Goal: Transaction & Acquisition: Purchase product/service

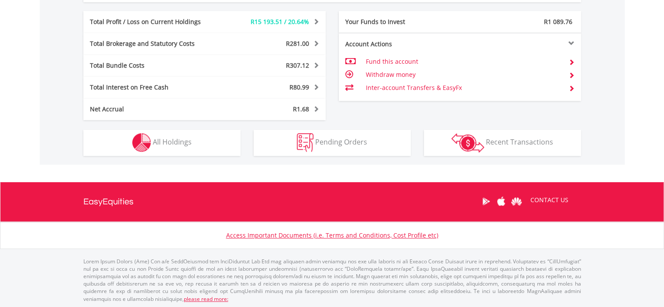
scroll to position [84, 166]
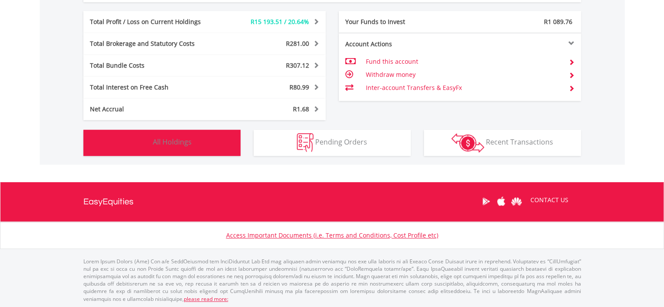
click at [177, 138] on span "All Holdings" at bounding box center [172, 142] width 39 height 10
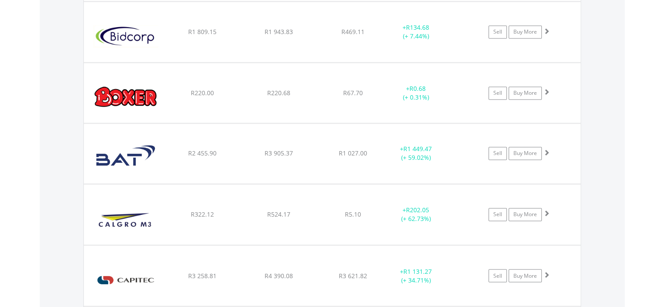
scroll to position [1468, 0]
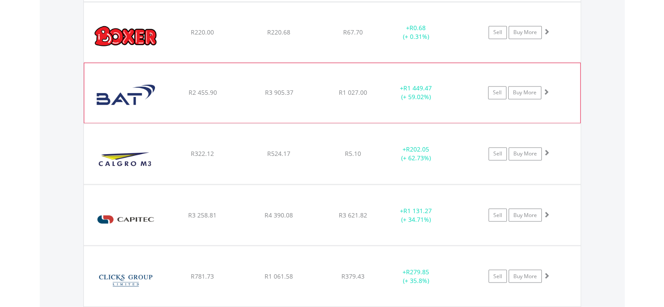
click at [547, 89] on span at bounding box center [546, 92] width 6 height 6
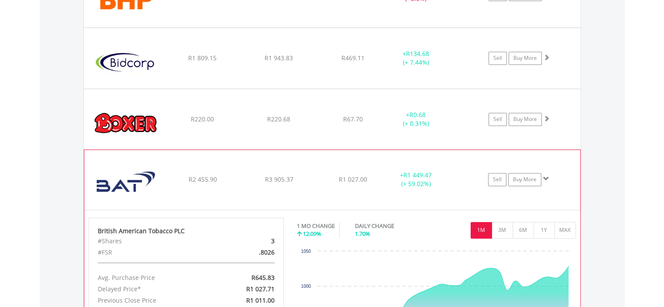
scroll to position [1381, 0]
click at [545, 176] on span at bounding box center [546, 179] width 6 height 6
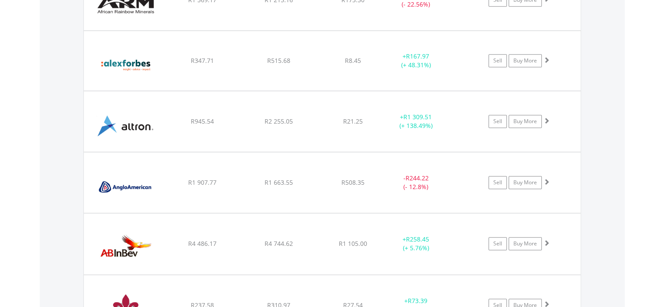
scroll to position [769, 0]
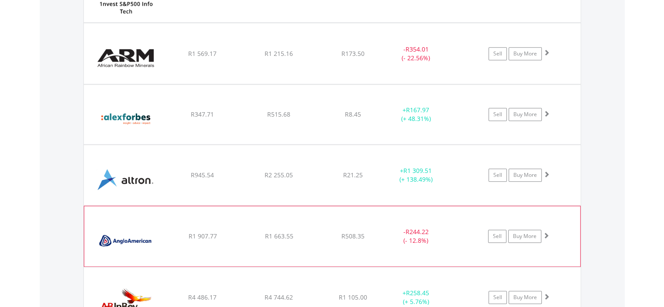
click at [547, 232] on span at bounding box center [546, 235] width 6 height 6
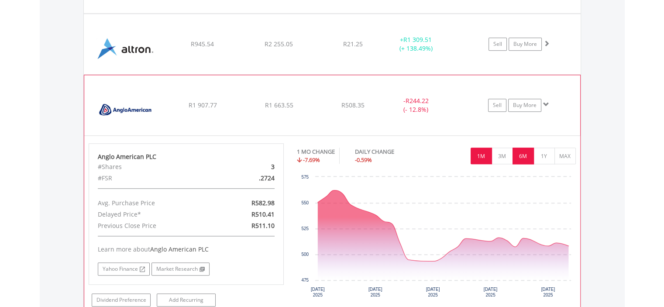
scroll to position [944, 0]
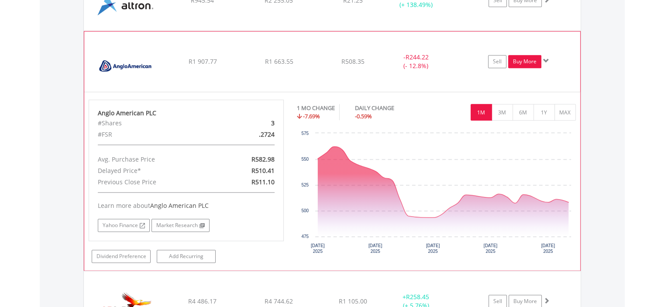
click at [524, 57] on link "Buy More" at bounding box center [524, 61] width 33 height 13
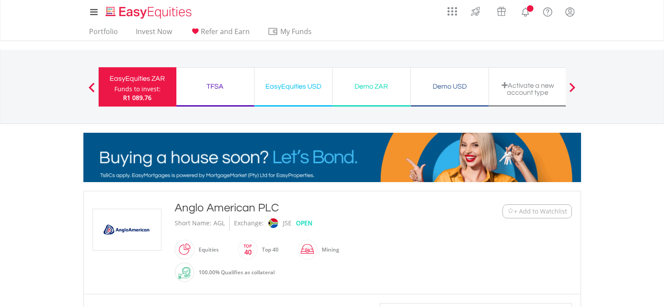
scroll to position [381, 0]
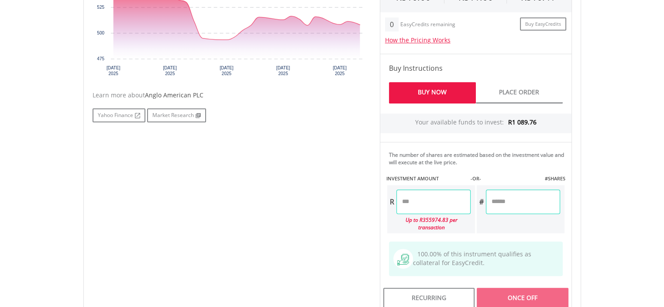
click at [432, 202] on input "number" at bounding box center [434, 202] width 74 height 24
click at [500, 199] on div "Last Updated Price: 15-min. Delay* Price Update Cost: 2 Credits Request A Price…" at bounding box center [475, 117] width 205 height 390
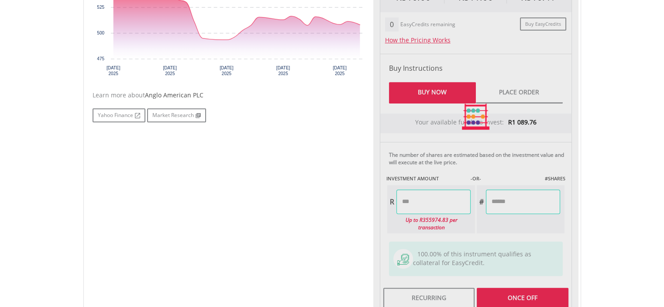
type input "******"
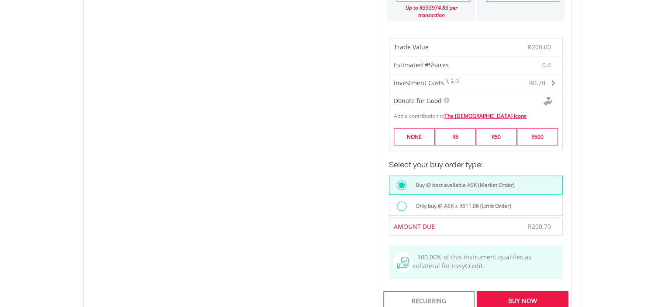
scroll to position [711, 0]
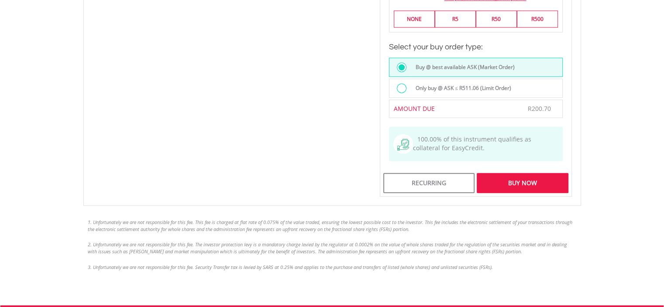
click at [516, 173] on div "Buy Now" at bounding box center [522, 183] width 91 height 20
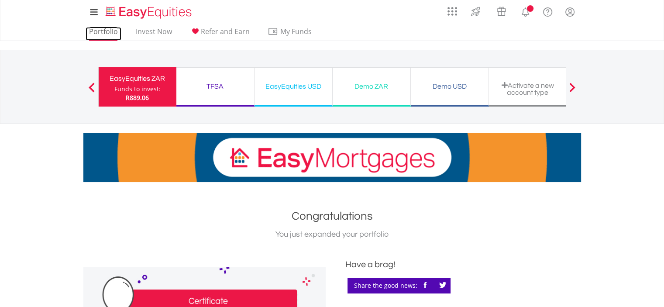
click at [94, 30] on link "Portfolio" at bounding box center [104, 34] width 36 height 14
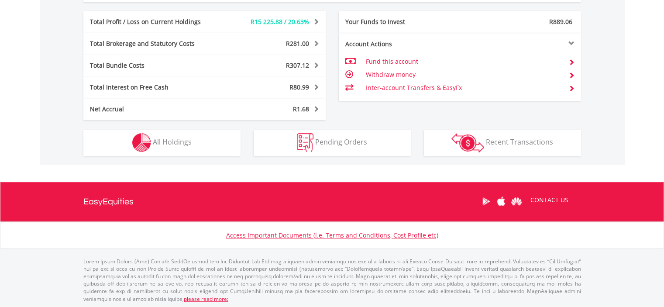
scroll to position [84, 166]
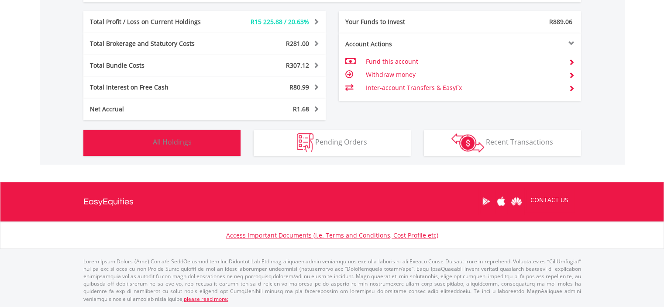
click at [170, 139] on span "All Holdings" at bounding box center [172, 142] width 39 height 10
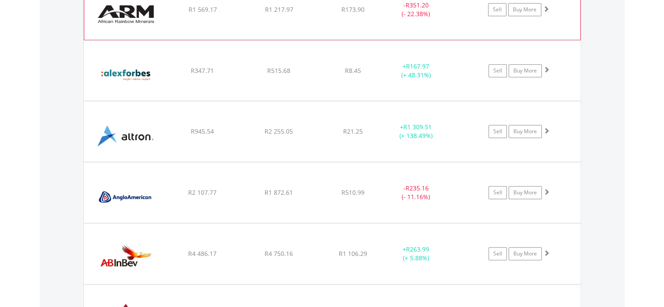
scroll to position [856, 0]
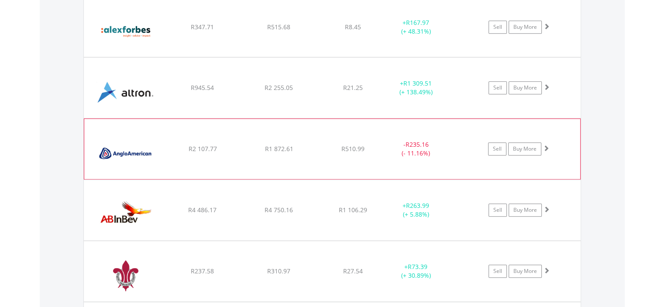
click at [546, 146] on span at bounding box center [546, 148] width 6 height 6
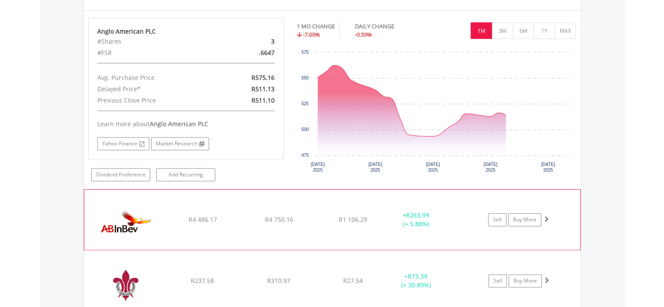
scroll to position [1031, 0]
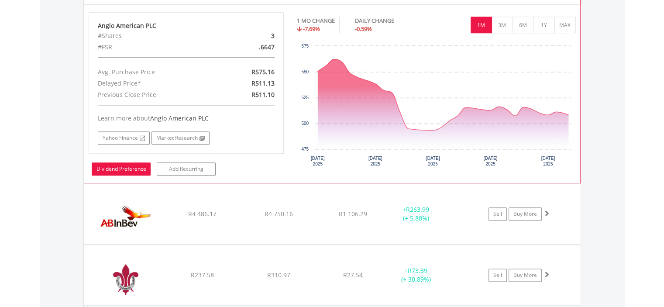
click at [124, 163] on link "Dividend Preference" at bounding box center [121, 168] width 59 height 13
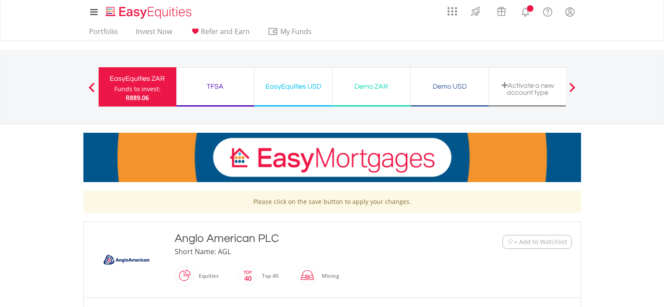
scroll to position [175, 0]
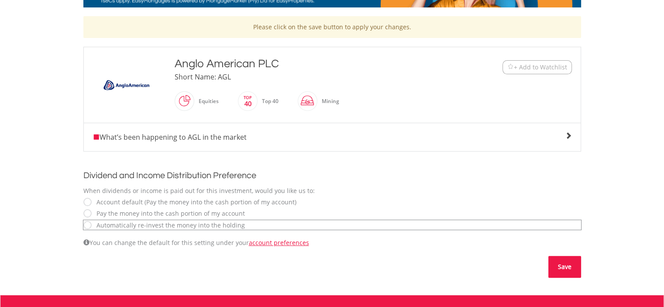
click at [564, 265] on button "Save" at bounding box center [565, 267] width 33 height 22
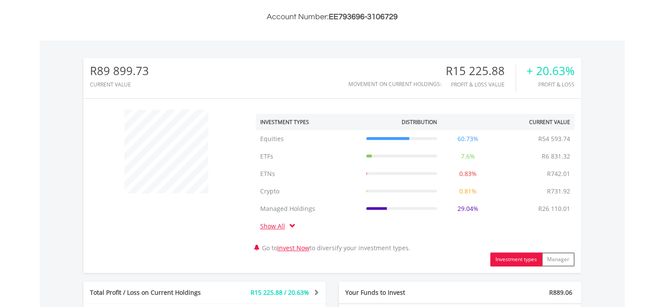
scroll to position [480, 0]
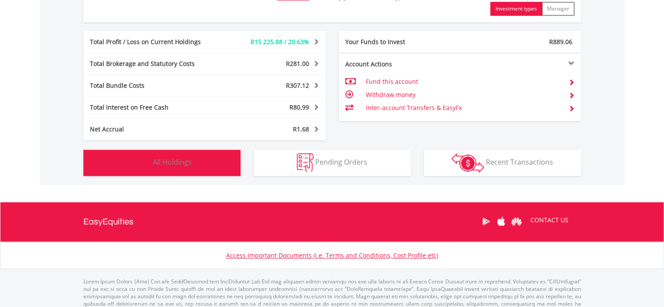
click at [173, 160] on span "All Holdings" at bounding box center [172, 162] width 39 height 10
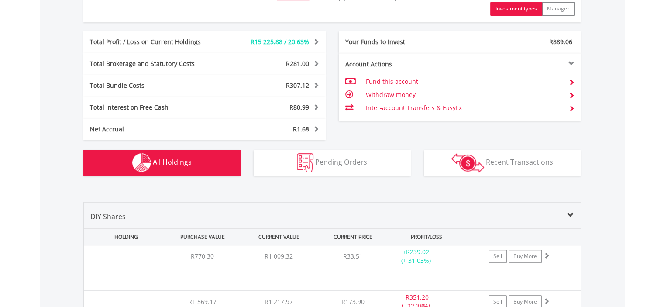
scroll to position [682, 0]
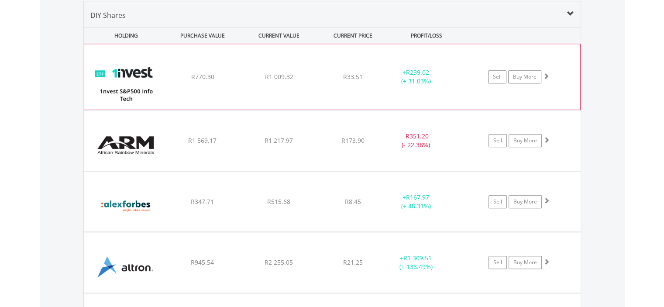
click at [546, 75] on span at bounding box center [546, 76] width 6 height 6
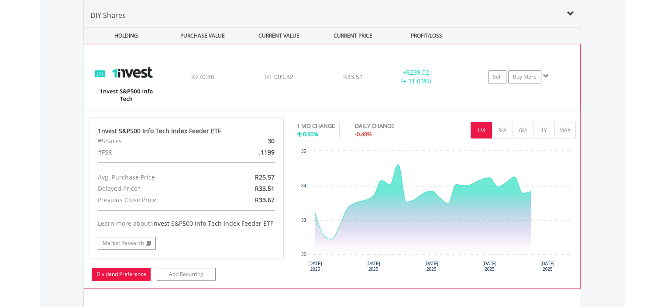
click at [124, 270] on link "Dividend Preference" at bounding box center [121, 274] width 59 height 13
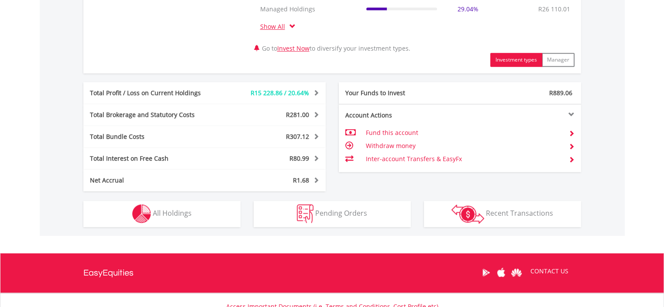
scroll to position [437, 0]
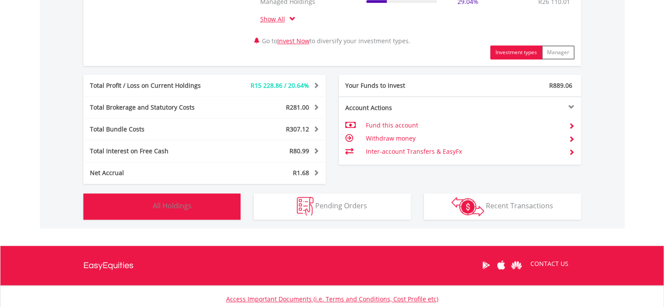
click at [175, 202] on span "All Holdings" at bounding box center [172, 206] width 39 height 10
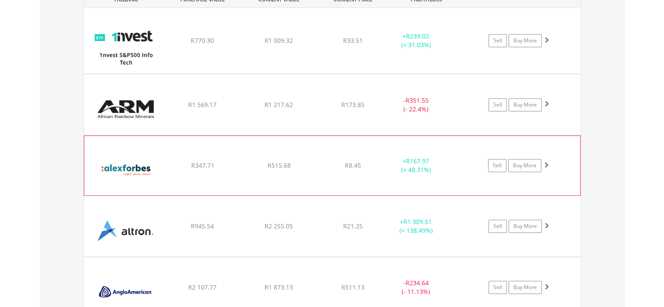
scroll to position [856, 0]
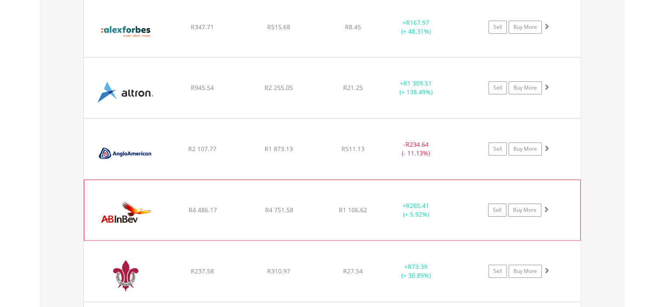
click at [546, 206] on span at bounding box center [546, 209] width 6 height 6
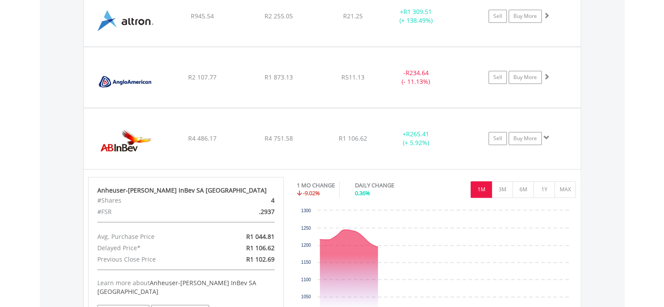
scroll to position [1075, 0]
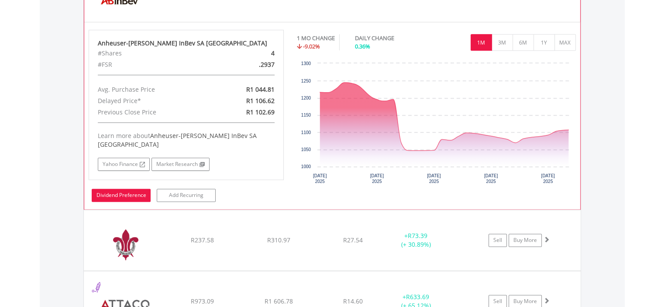
click at [114, 189] on link "Dividend Preference" at bounding box center [121, 195] width 59 height 13
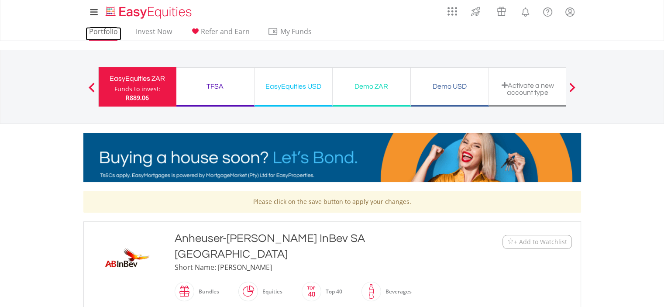
click at [100, 32] on link "Portfolio" at bounding box center [104, 34] width 36 height 14
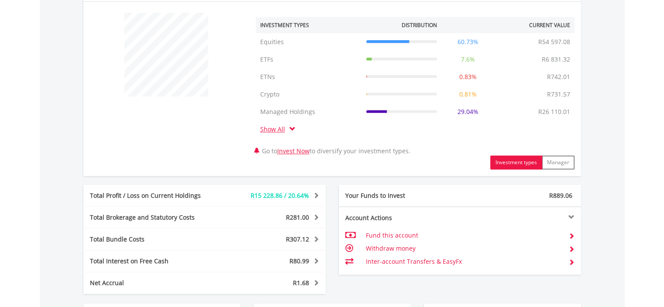
scroll to position [480, 0]
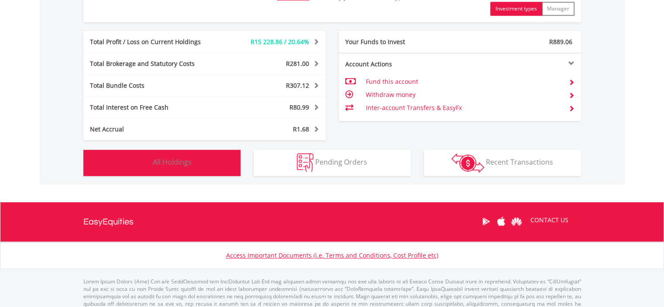
click at [173, 161] on span "All Holdings" at bounding box center [172, 162] width 39 height 10
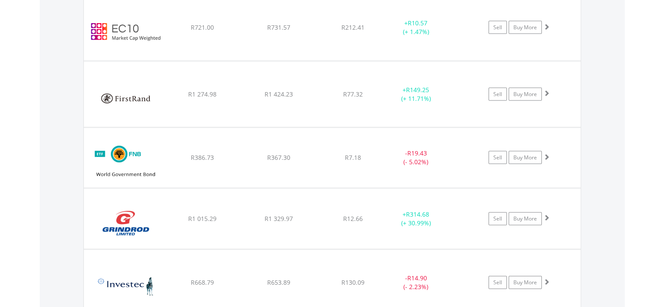
scroll to position [1905, 0]
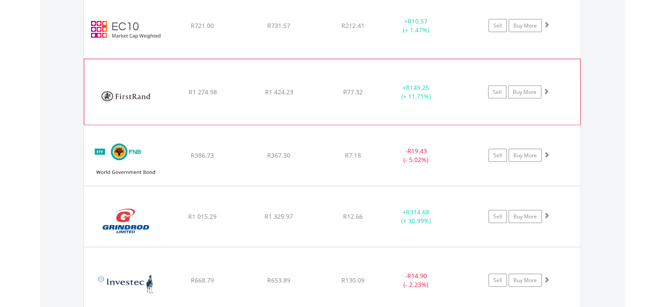
click at [546, 88] on span at bounding box center [546, 91] width 6 height 6
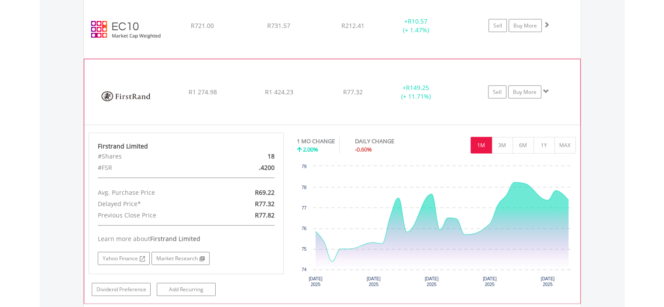
click at [546, 88] on span at bounding box center [546, 91] width 6 height 6
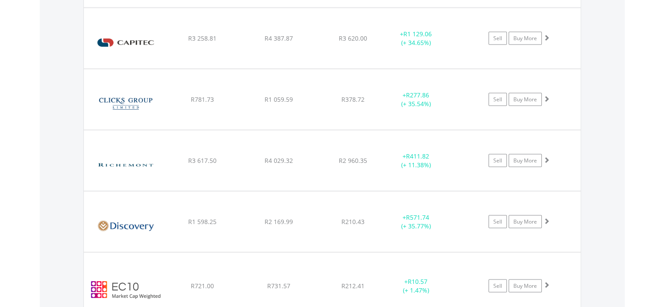
scroll to position [1643, 0]
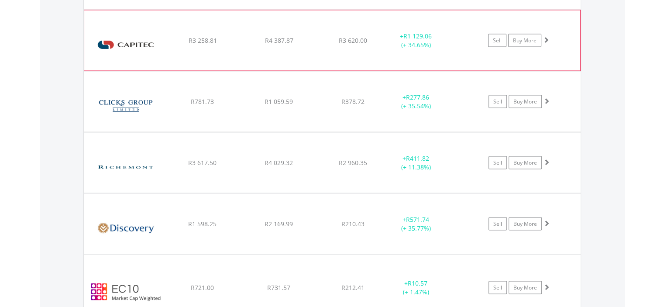
click at [547, 36] on span at bounding box center [546, 39] width 6 height 6
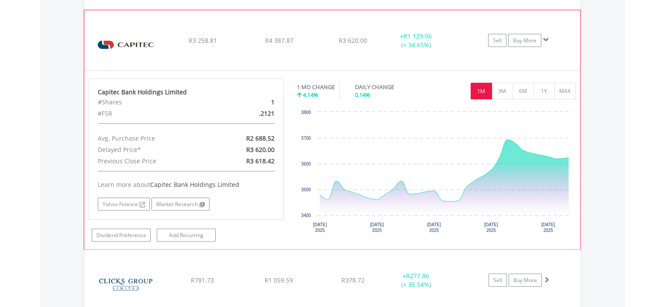
click at [547, 36] on span at bounding box center [546, 39] width 6 height 6
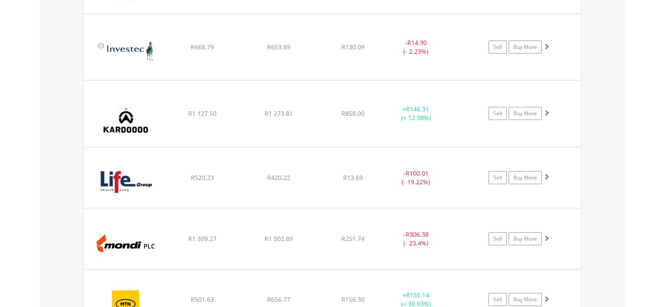
scroll to position [2123, 0]
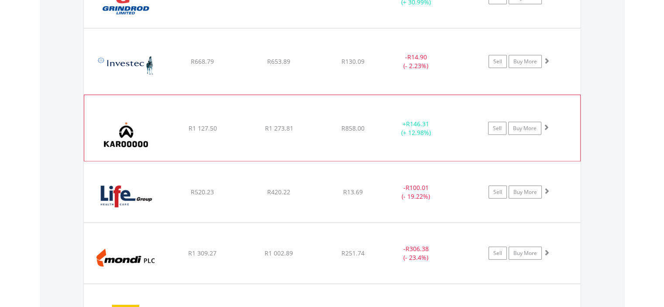
click at [547, 124] on span at bounding box center [546, 127] width 6 height 6
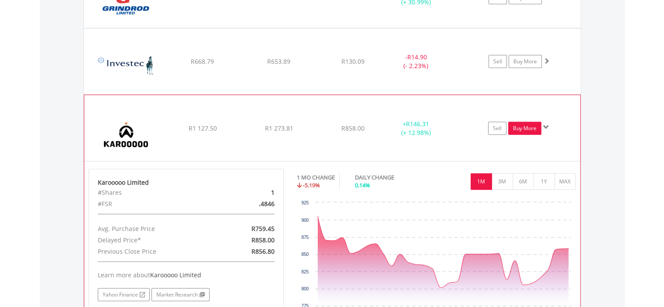
click at [527, 123] on link "Buy More" at bounding box center [524, 128] width 33 height 13
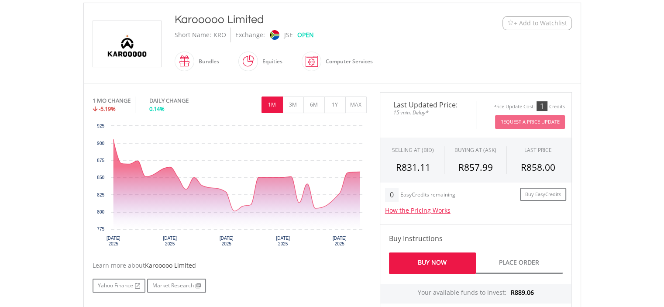
scroll to position [393, 0]
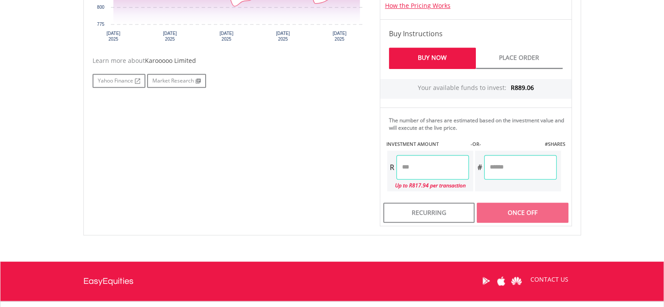
click at [411, 165] on input "number" at bounding box center [433, 167] width 72 height 24
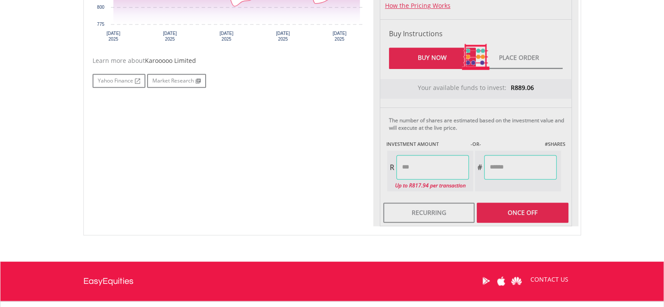
click at [512, 165] on div "Last Updated Price: 15-min. Delay* Price Update Cost: 1 Credits Request A Price…" at bounding box center [475, 56] width 205 height 339
type input "******"
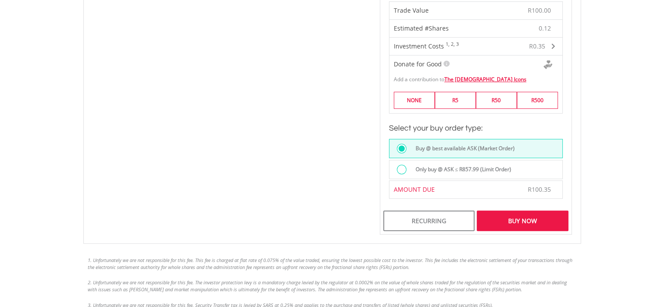
scroll to position [611, 0]
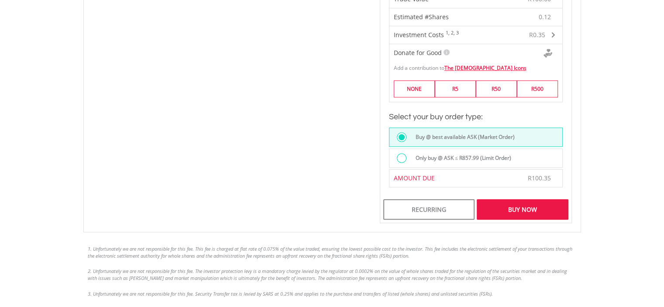
click at [520, 206] on div "Buy Now" at bounding box center [522, 209] width 91 height 20
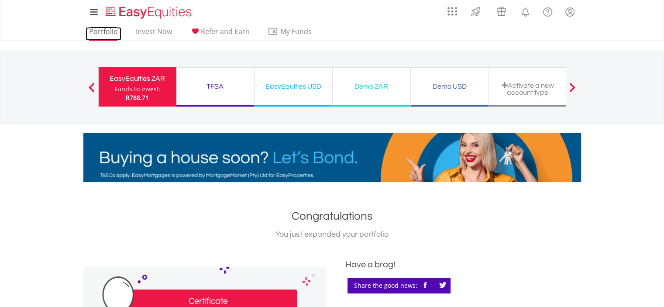
click at [104, 28] on link "Portfolio" at bounding box center [104, 34] width 36 height 14
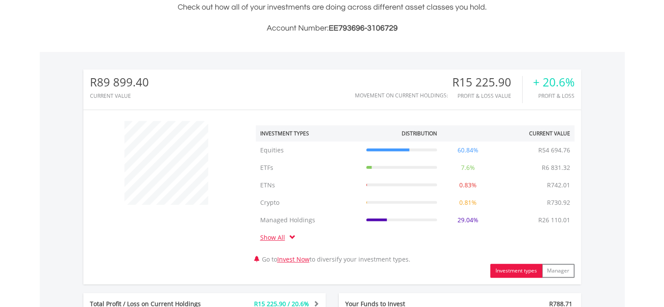
scroll to position [437, 0]
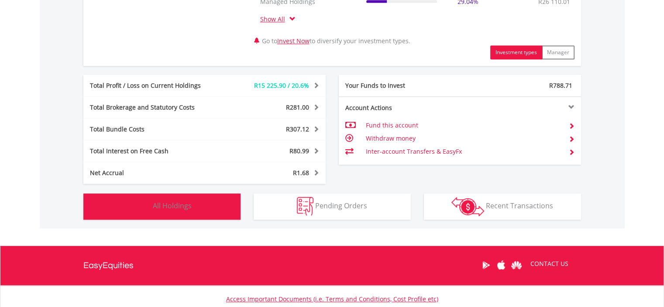
click at [175, 204] on span "All Holdings" at bounding box center [172, 206] width 39 height 10
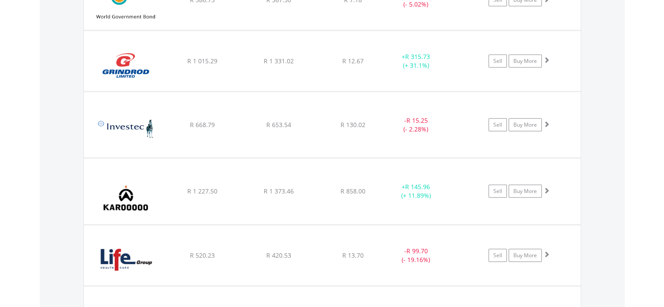
scroll to position [2079, 0]
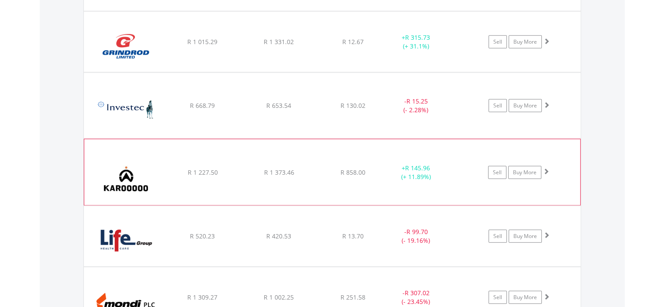
click at [547, 168] on span at bounding box center [546, 171] width 6 height 6
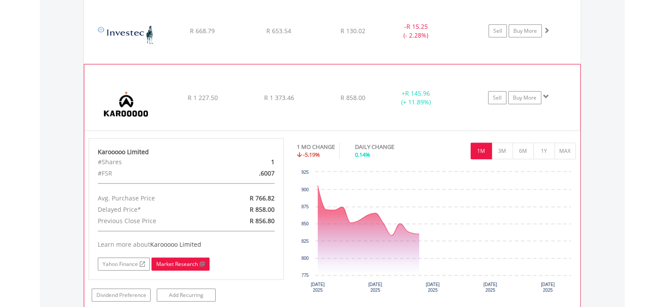
scroll to position [2254, 0]
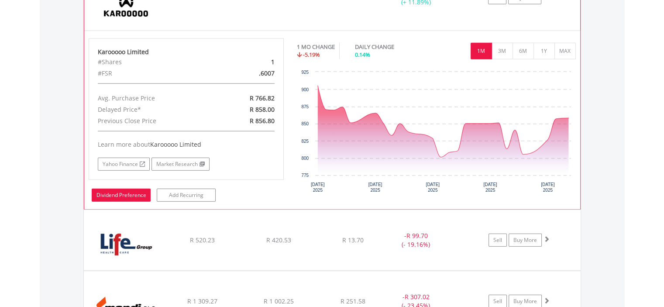
click at [121, 190] on link "Dividend Preference" at bounding box center [121, 195] width 59 height 13
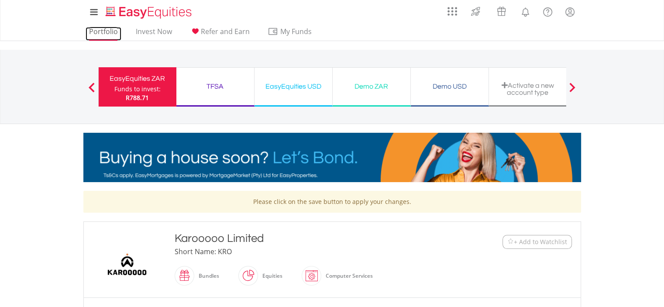
click at [103, 29] on link "Portfolio" at bounding box center [104, 34] width 36 height 14
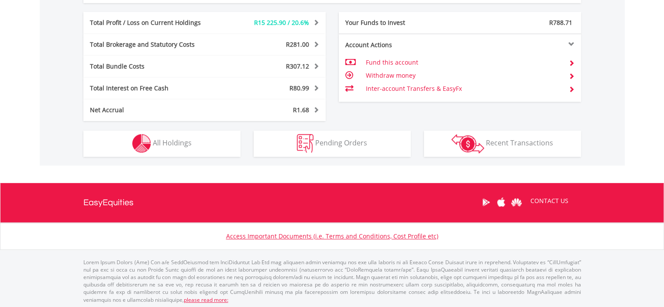
scroll to position [501, 0]
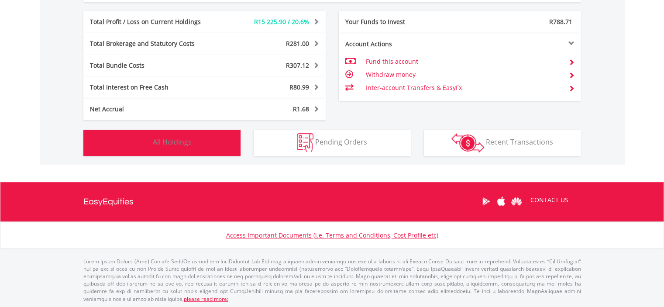
click at [164, 141] on span "All Holdings" at bounding box center [172, 142] width 39 height 10
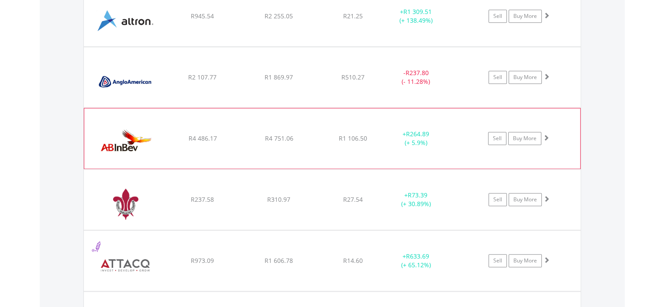
scroll to position [944, 0]
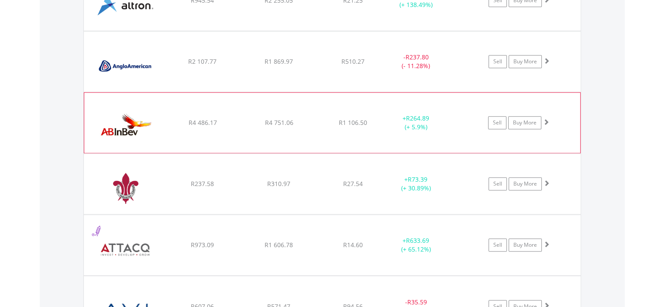
click at [547, 119] on span at bounding box center [546, 122] width 6 height 6
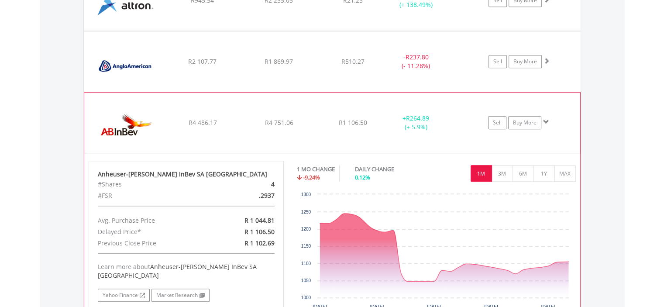
scroll to position [987, 0]
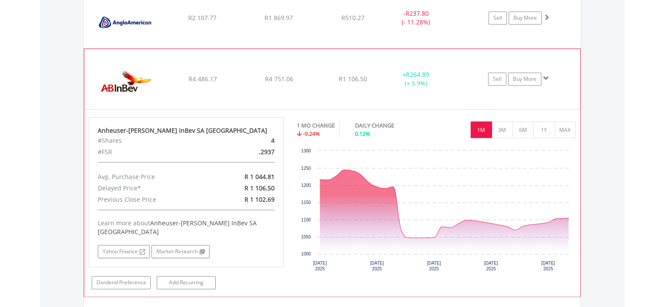
click at [545, 76] on span at bounding box center [546, 78] width 6 height 6
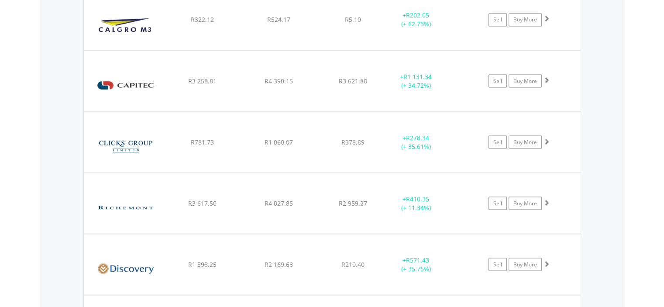
scroll to position [1643, 0]
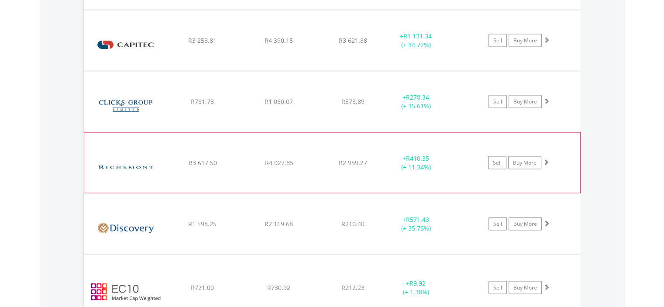
click at [545, 159] on span at bounding box center [546, 162] width 6 height 6
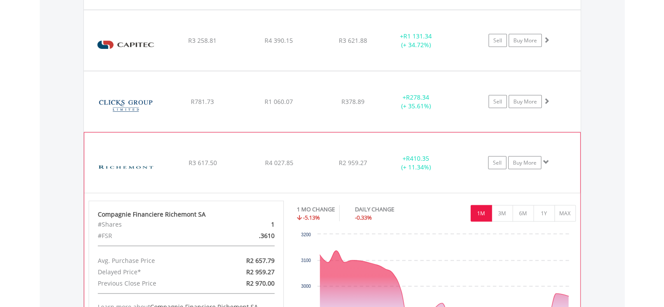
scroll to position [1686, 0]
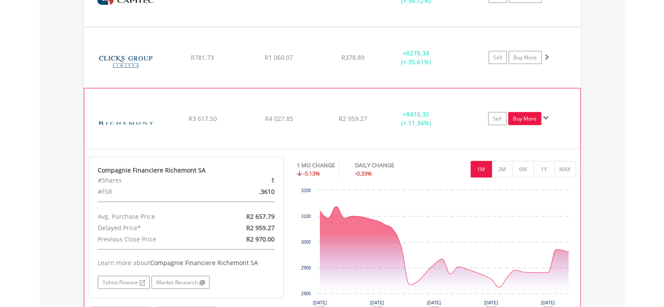
click at [519, 115] on link "Buy More" at bounding box center [524, 118] width 33 height 13
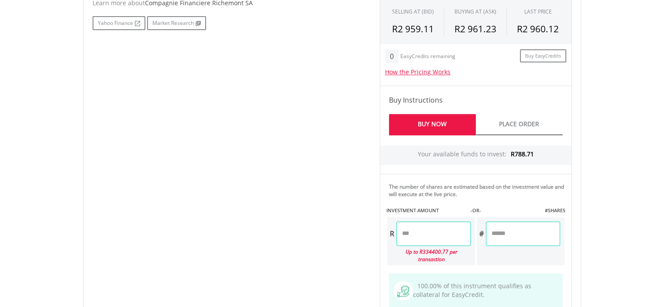
scroll to position [473, 0]
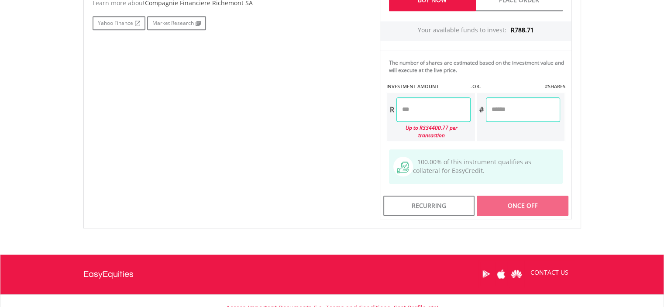
click at [429, 110] on input "number" at bounding box center [434, 109] width 74 height 24
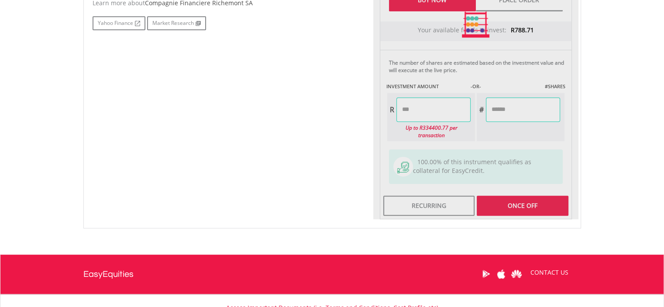
click at [505, 112] on div "Last Updated Price: 15-min. Delay* Price Update Cost: 2 Credits Request A Price…" at bounding box center [475, 25] width 205 height 390
type input "******"
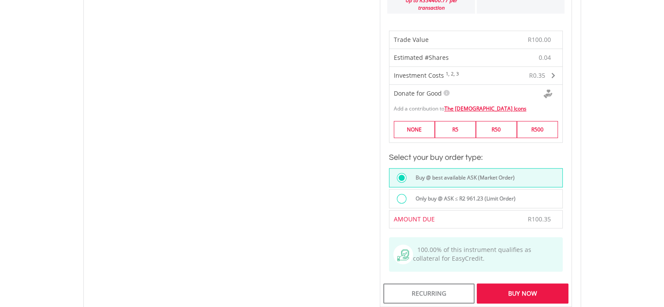
scroll to position [735, 0]
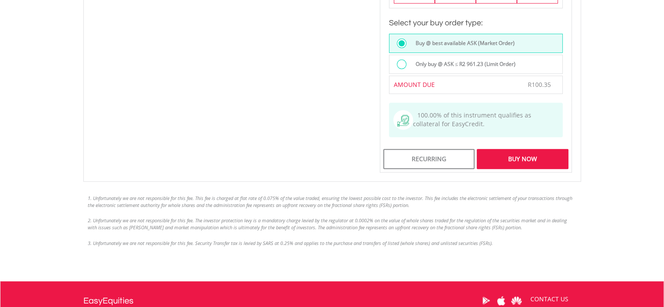
click at [524, 149] on div "Buy Now" at bounding box center [522, 159] width 91 height 20
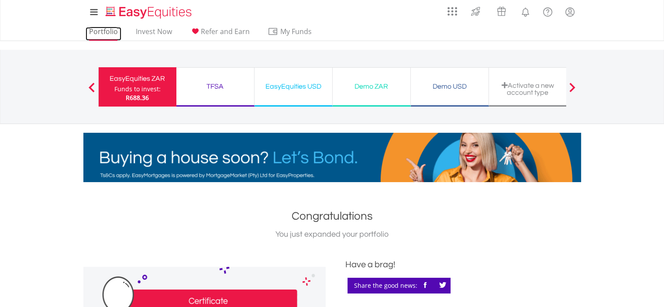
click at [97, 31] on link "Portfolio" at bounding box center [104, 34] width 36 height 14
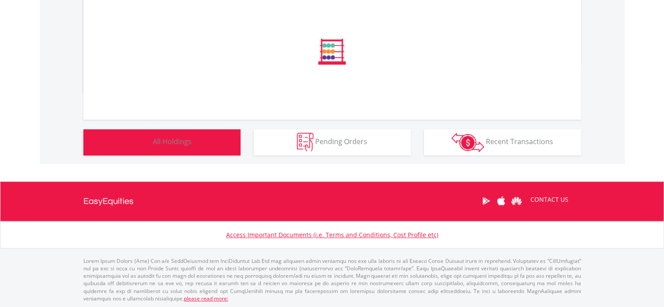
click at [173, 141] on span "All Holdings" at bounding box center [172, 142] width 39 height 10
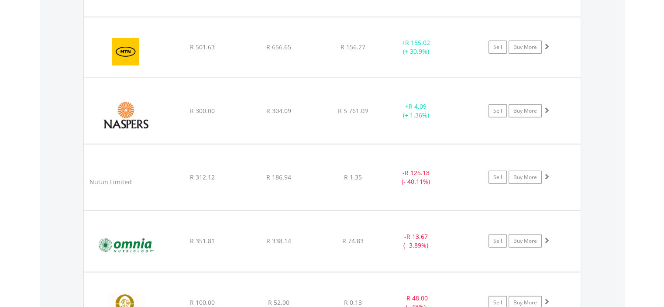
scroll to position [2385, 0]
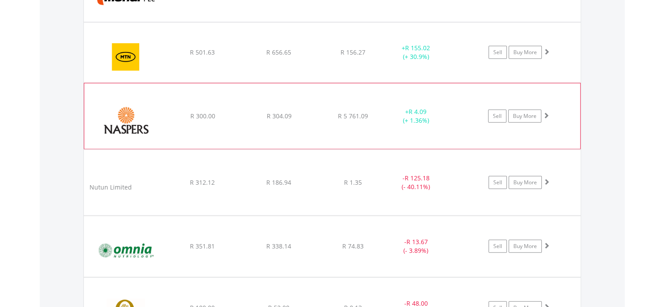
click at [547, 112] on span at bounding box center [546, 115] width 6 height 6
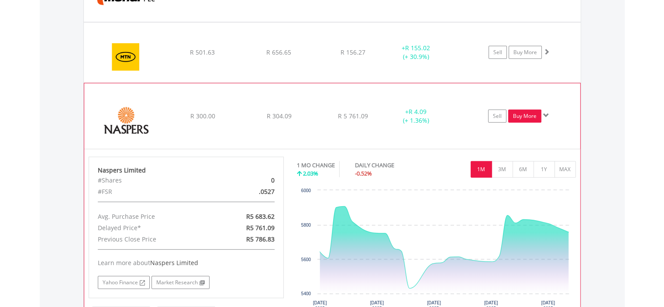
click at [522, 111] on link "Buy More" at bounding box center [524, 116] width 33 height 13
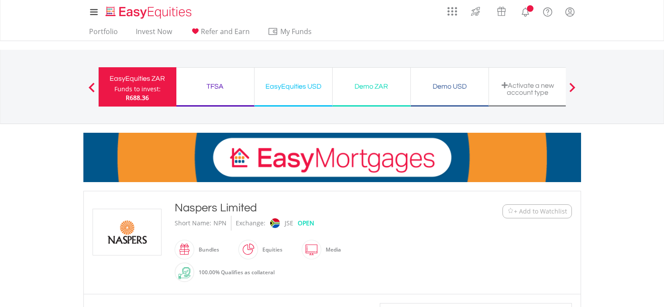
scroll to position [393, 0]
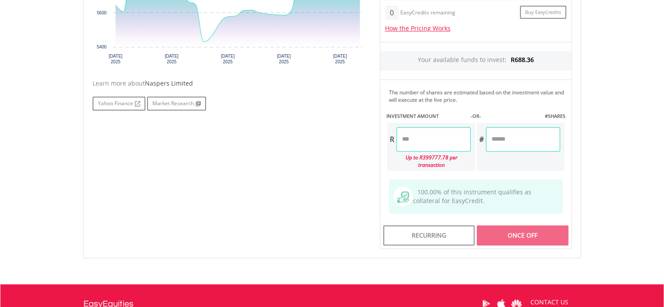
click at [414, 138] on input "number" at bounding box center [434, 139] width 74 height 24
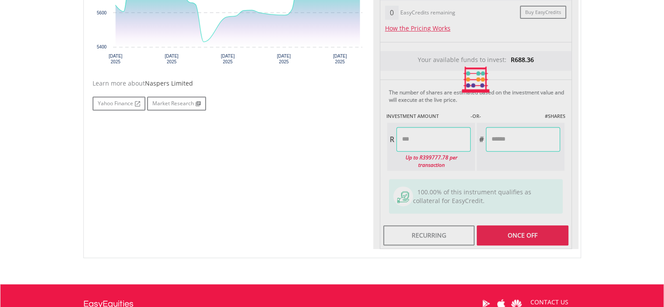
click at [512, 136] on div "Last Updated Price: 15-min. Delay* Price Update Cost: 1 Credits Request A Price…" at bounding box center [475, 79] width 205 height 339
type input "******"
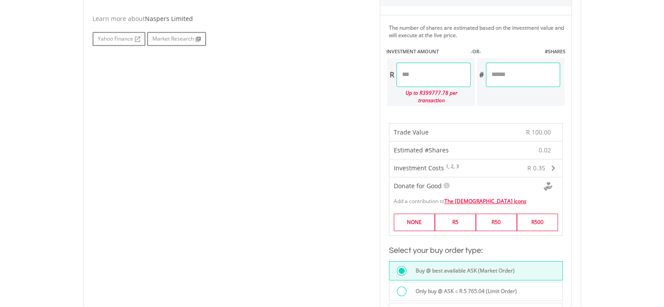
scroll to position [568, 0]
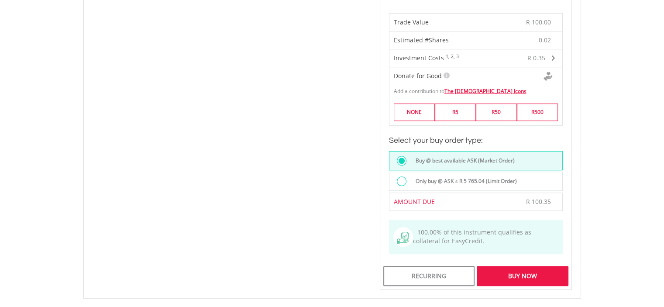
click at [524, 266] on div "Buy Now" at bounding box center [522, 276] width 91 height 20
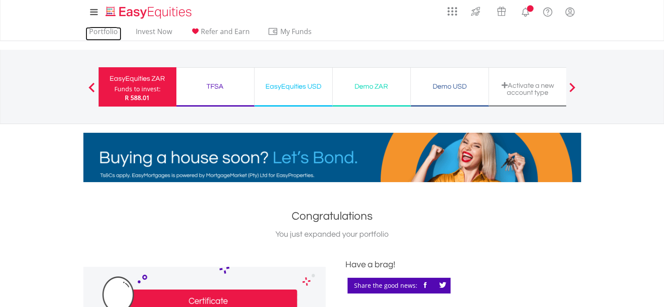
click at [98, 30] on link "Portfolio" at bounding box center [104, 34] width 36 height 14
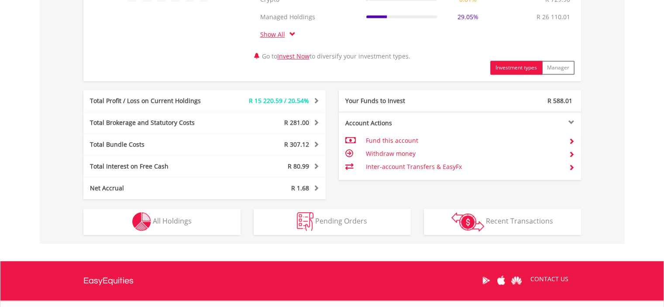
scroll to position [437, 0]
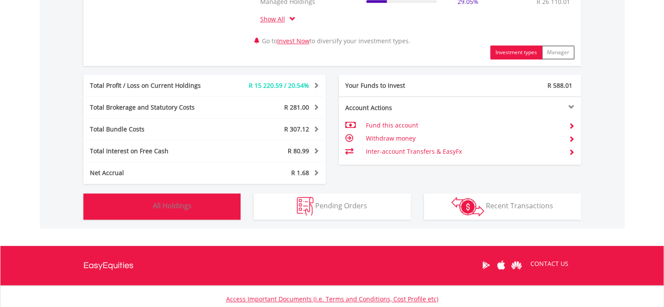
click at [177, 206] on span "All Holdings" at bounding box center [172, 206] width 39 height 10
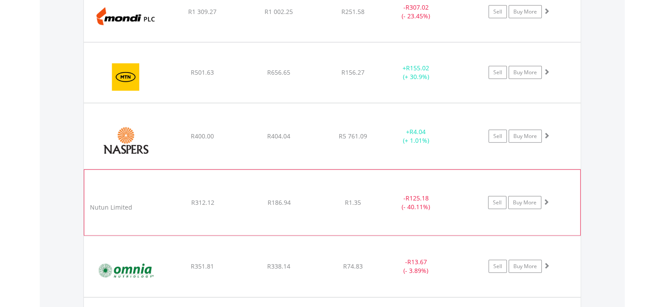
scroll to position [2429, 0]
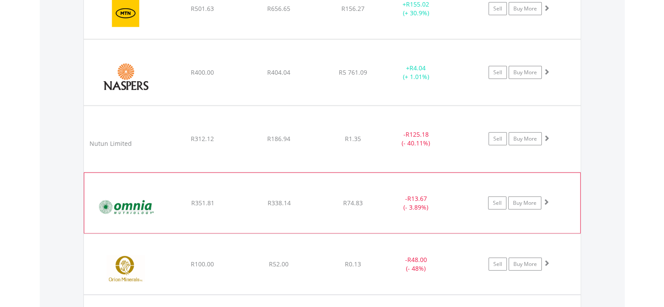
click at [545, 199] on span at bounding box center [546, 202] width 6 height 6
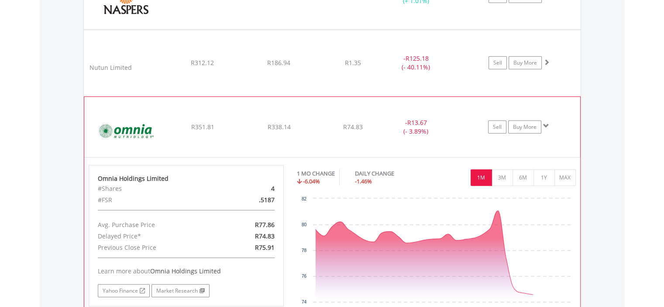
scroll to position [2516, 0]
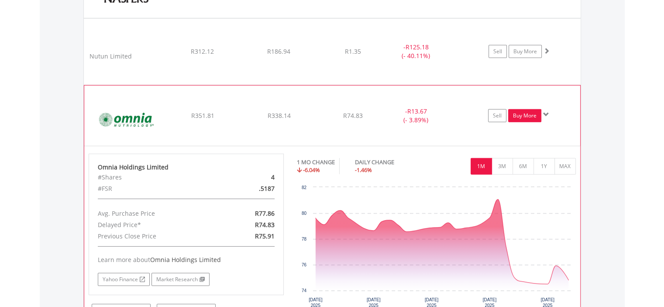
click at [524, 109] on link "Buy More" at bounding box center [524, 115] width 33 height 13
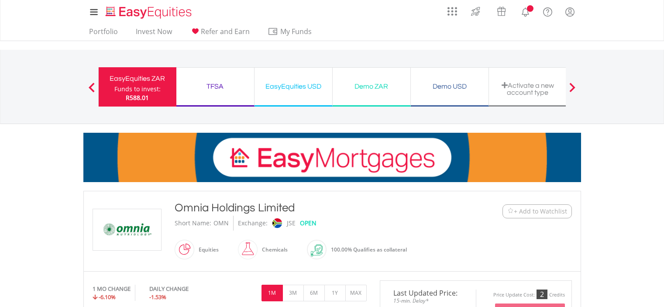
scroll to position [464, 0]
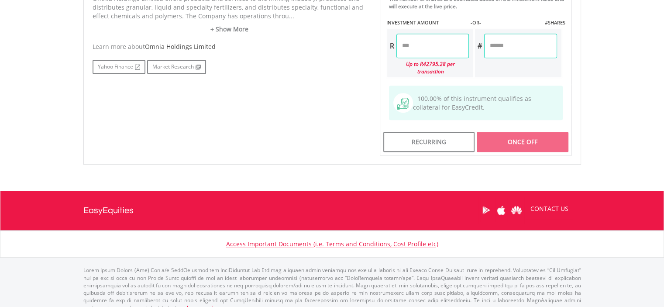
click at [419, 43] on input "number" at bounding box center [433, 46] width 72 height 24
click at [499, 43] on input "number" at bounding box center [520, 46] width 72 height 24
type input "*"
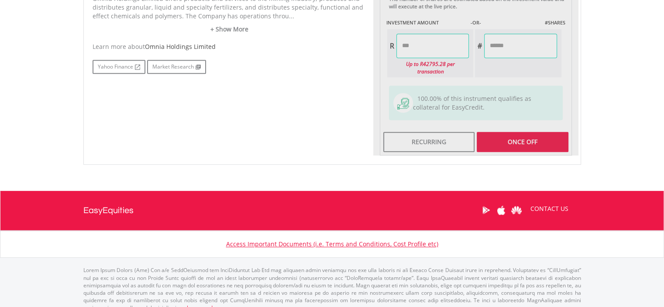
type input "*****"
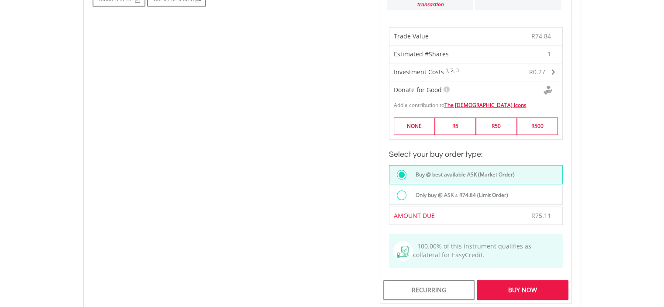
scroll to position [639, 0]
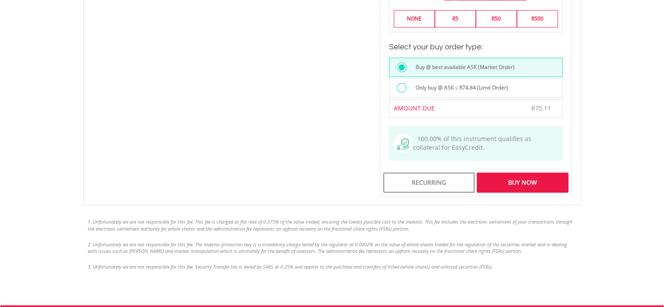
click at [518, 173] on div "Buy Now" at bounding box center [522, 183] width 91 height 20
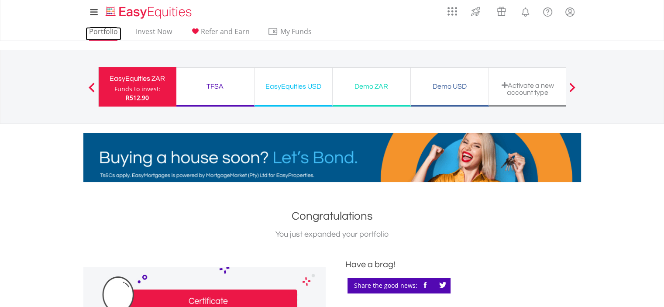
click at [104, 31] on link "Portfolio" at bounding box center [104, 34] width 36 height 14
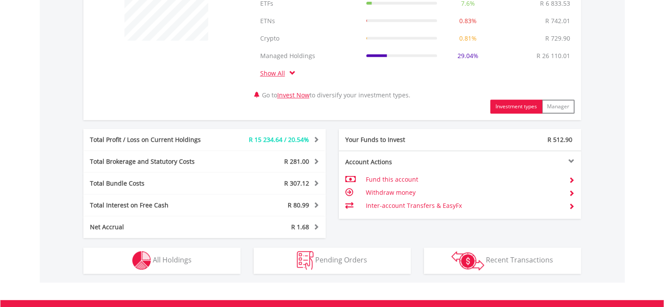
scroll to position [501, 0]
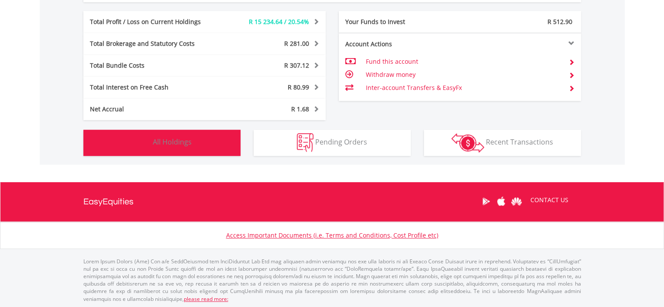
click at [176, 141] on span "All Holdings" at bounding box center [172, 142] width 39 height 10
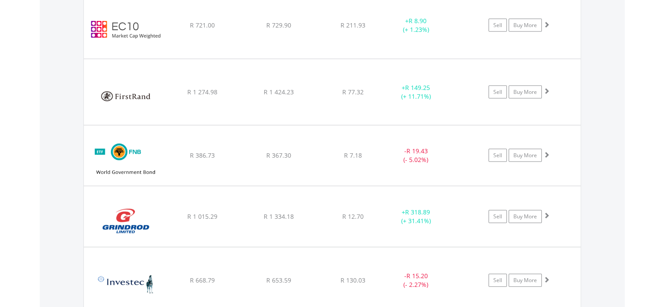
scroll to position [2079, 0]
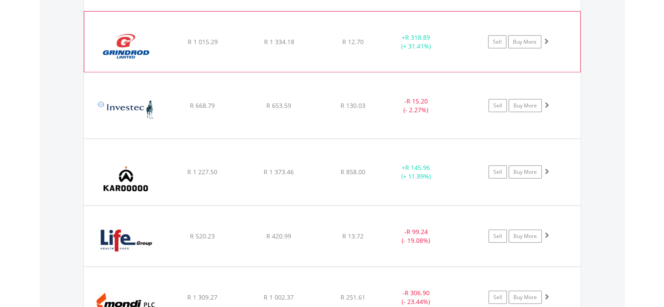
click at [546, 38] on span at bounding box center [546, 41] width 6 height 6
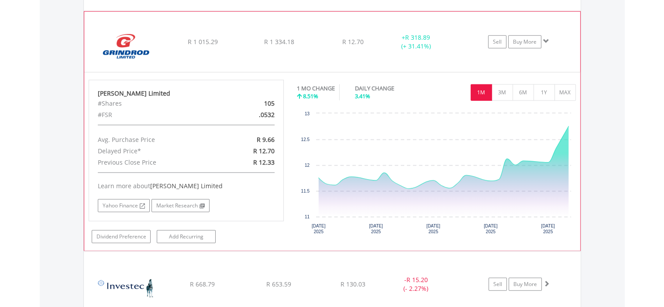
click at [546, 38] on span at bounding box center [546, 41] width 6 height 6
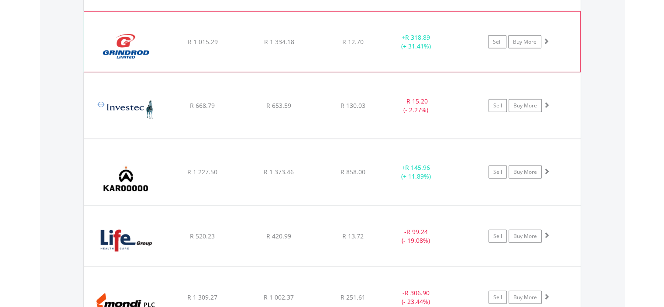
click at [546, 38] on span at bounding box center [546, 41] width 6 height 6
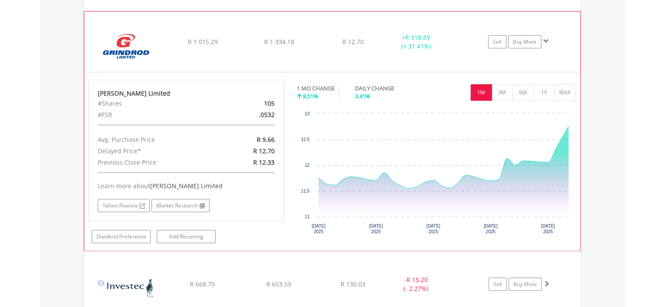
click at [546, 38] on span at bounding box center [546, 41] width 6 height 6
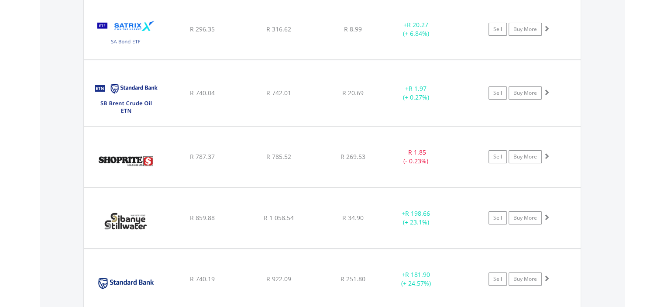
scroll to position [3478, 0]
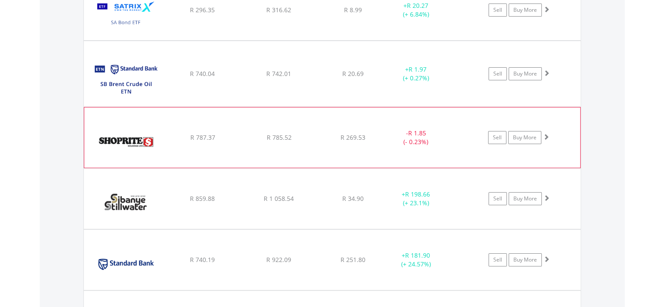
click at [547, 134] on span at bounding box center [546, 137] width 6 height 6
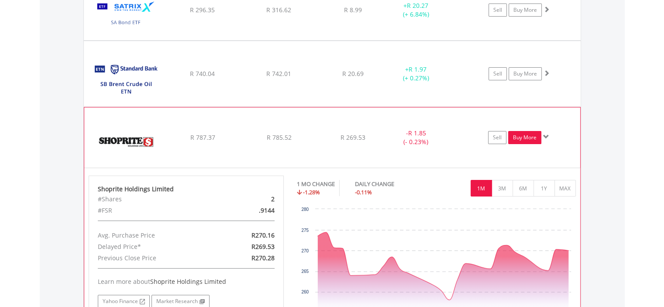
click at [520, 131] on link "Buy More" at bounding box center [524, 137] width 33 height 13
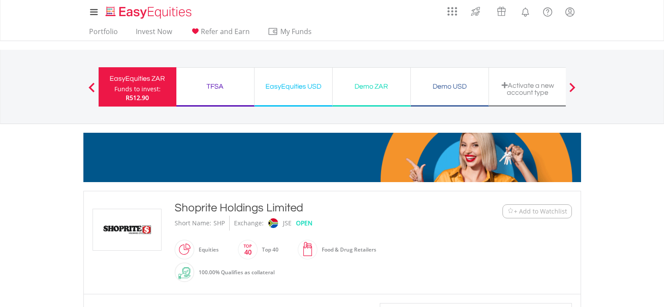
scroll to position [393, 0]
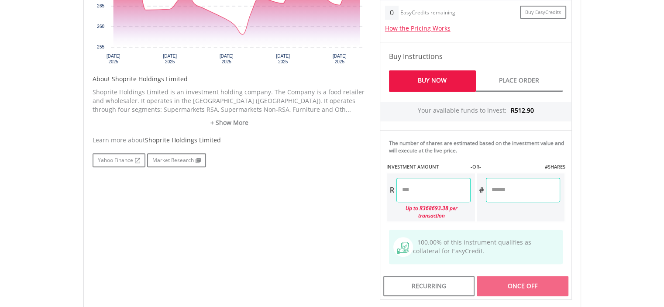
click at [414, 190] on input "number" at bounding box center [434, 190] width 74 height 24
click at [508, 186] on div "Last Updated Price: 15-min. Delay* Price Update Cost: 2 Credits Request A Price…" at bounding box center [475, 105] width 205 height 390
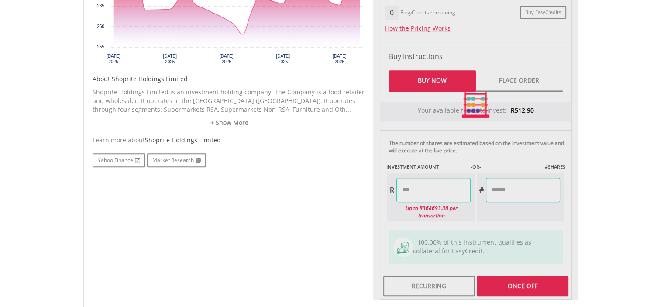
type input "******"
type input "*****"
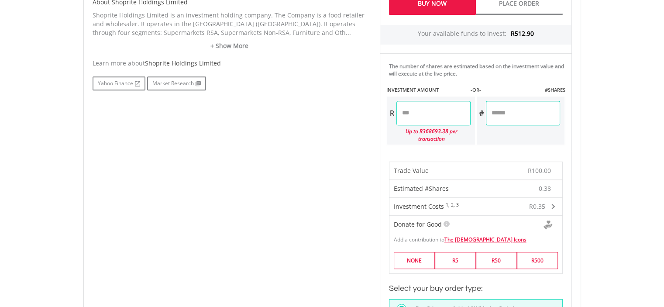
scroll to position [611, 0]
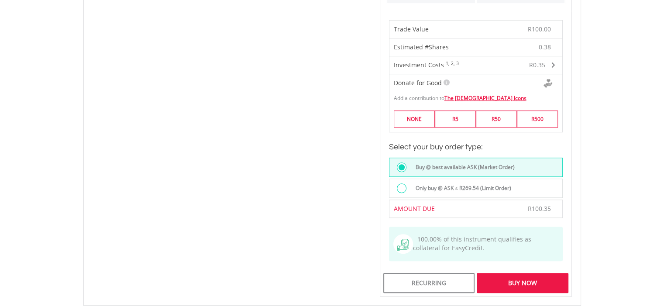
click at [521, 274] on div "Buy Now" at bounding box center [522, 283] width 91 height 20
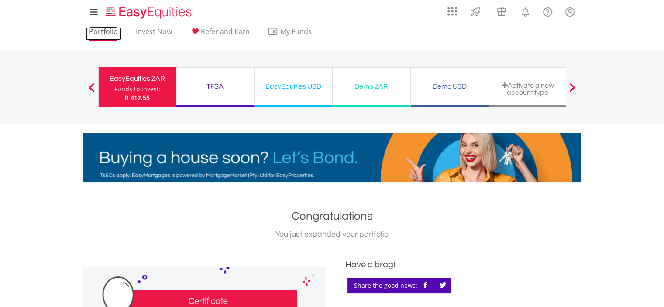
click at [102, 32] on link "Portfolio" at bounding box center [104, 34] width 36 height 14
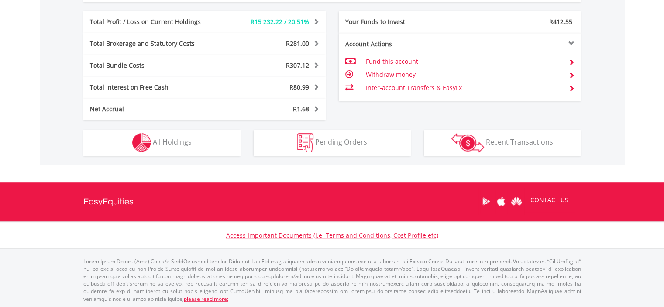
scroll to position [84, 166]
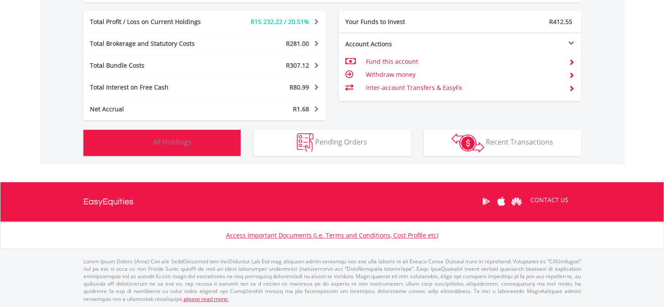
click at [173, 142] on span "All Holdings" at bounding box center [172, 142] width 39 height 10
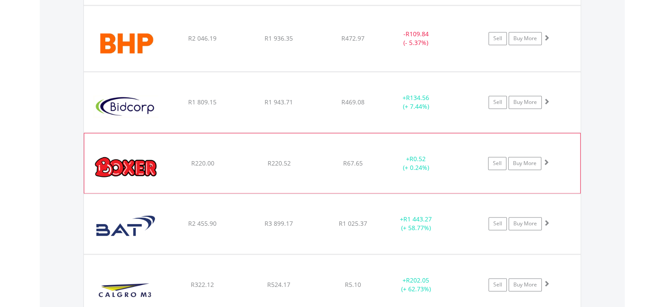
scroll to position [1424, 0]
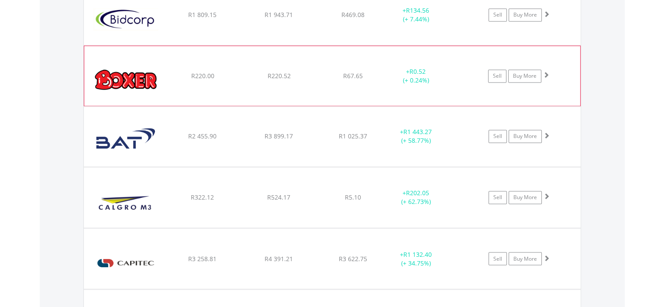
click at [547, 72] on span at bounding box center [546, 75] width 6 height 6
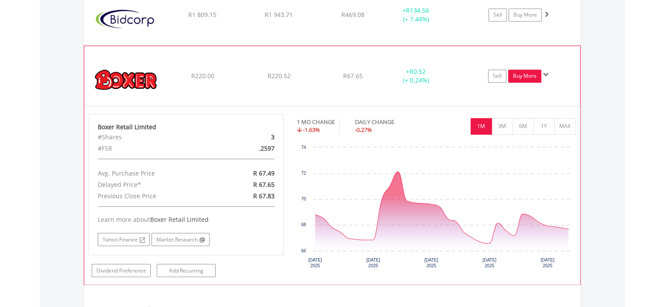
click at [527, 71] on link "Buy More" at bounding box center [524, 75] width 33 height 13
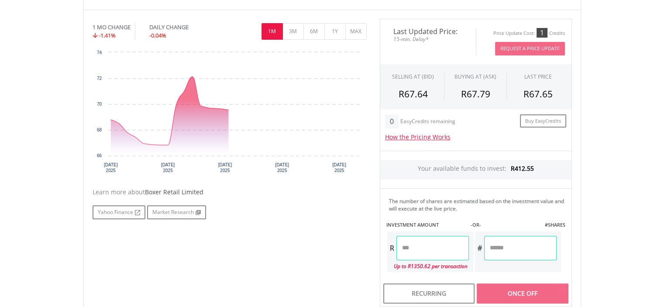
scroll to position [262, 0]
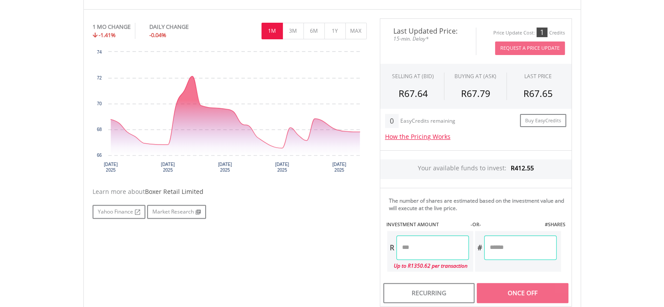
click at [407, 246] on input "number" at bounding box center [433, 247] width 72 height 24
click at [496, 244] on input "number" at bounding box center [520, 247] width 72 height 24
type input "*"
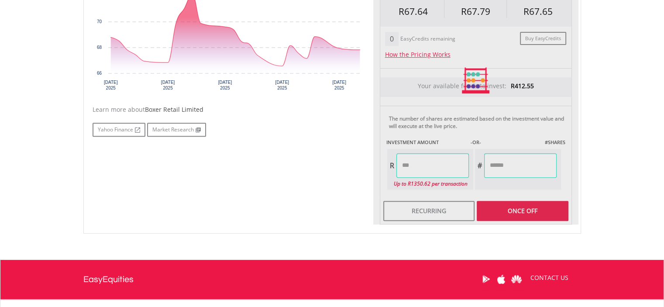
scroll to position [421, 0]
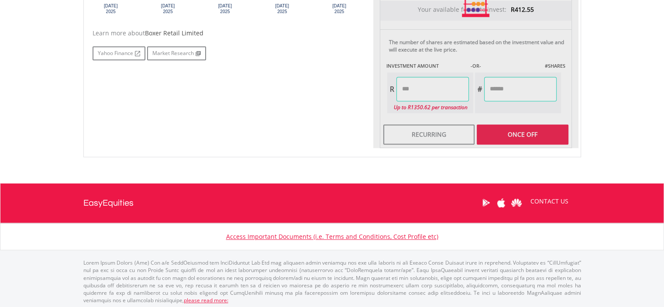
type input "*****"
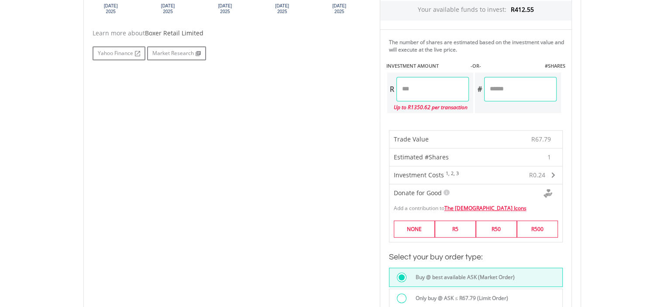
click at [520, 133] on div "R67.79" at bounding box center [523, 139] width 66 height 17
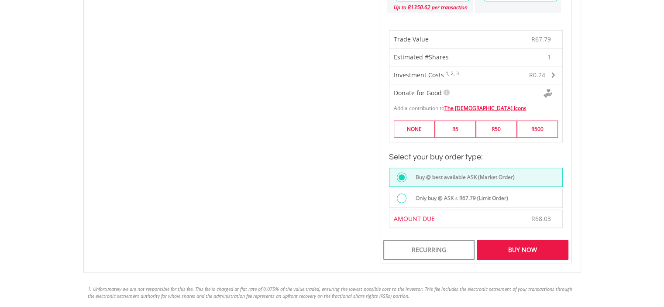
scroll to position [552, 0]
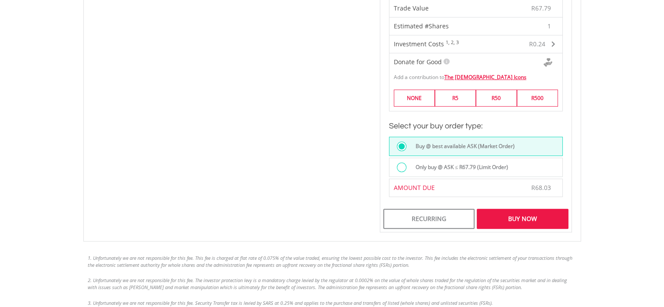
click at [524, 216] on div "Buy Now" at bounding box center [522, 219] width 91 height 20
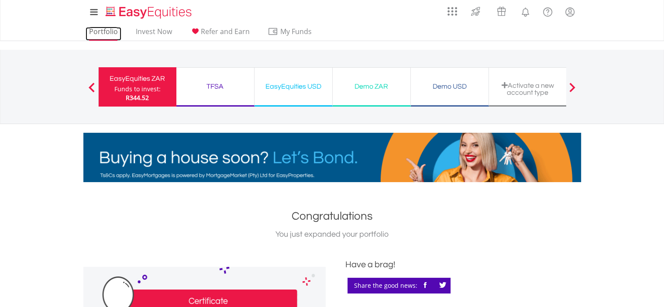
click at [98, 30] on link "Portfolio" at bounding box center [104, 34] width 36 height 14
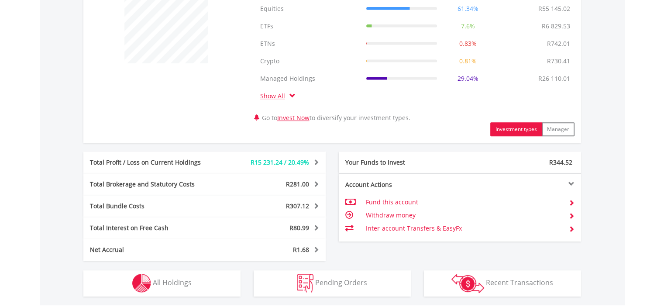
scroll to position [501, 0]
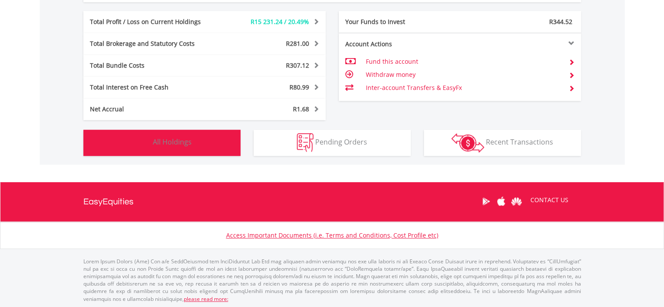
click at [164, 140] on span "All Holdings" at bounding box center [172, 142] width 39 height 10
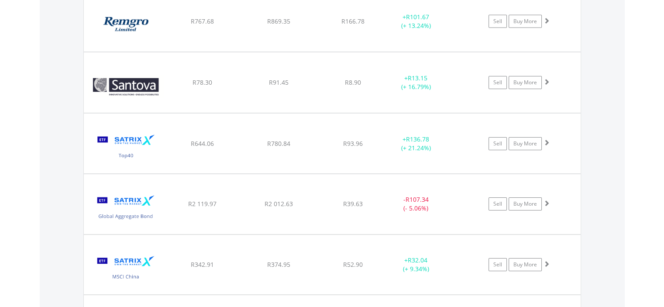
scroll to position [2909, 0]
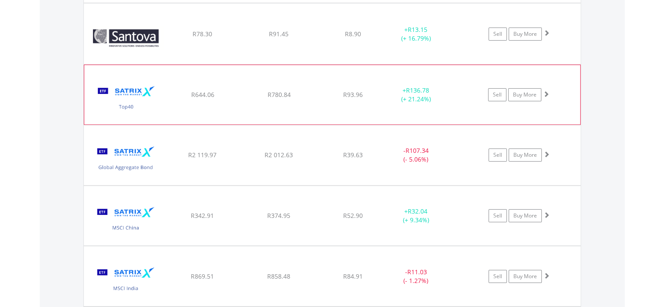
click at [545, 91] on span at bounding box center [546, 94] width 6 height 6
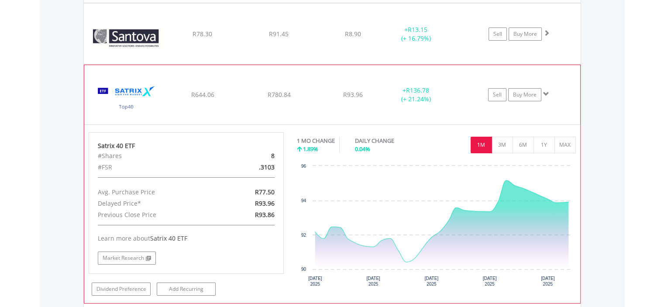
click at [545, 91] on span at bounding box center [546, 94] width 6 height 6
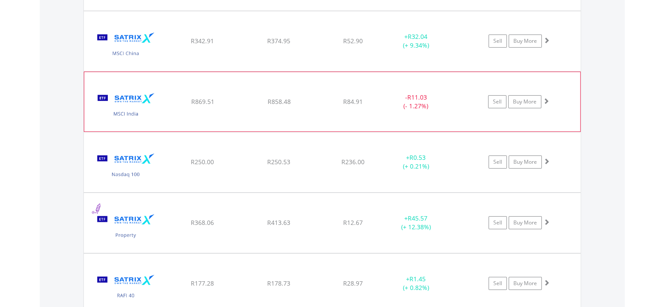
scroll to position [3128, 0]
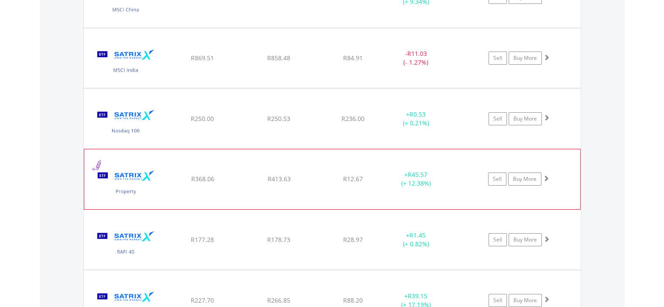
click at [546, 175] on span at bounding box center [546, 178] width 6 height 6
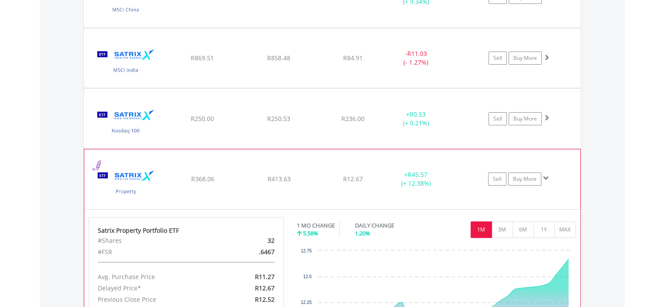
click at [546, 175] on span at bounding box center [546, 178] width 6 height 6
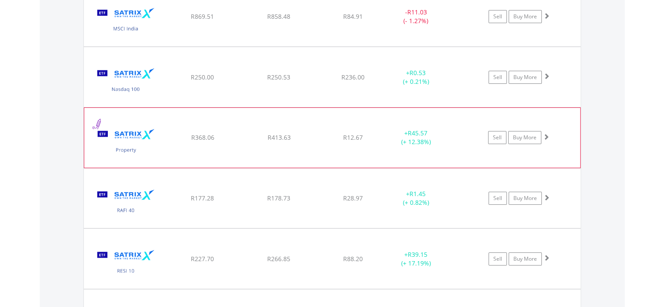
scroll to position [3215, 0]
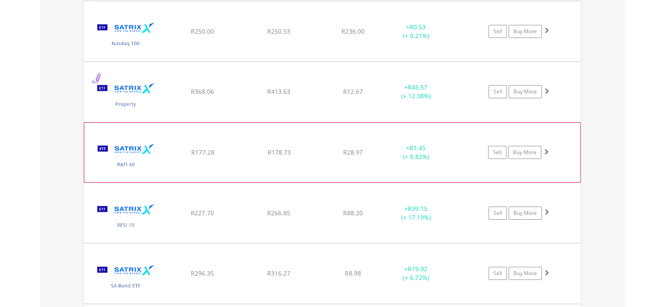
click at [545, 148] on span at bounding box center [546, 151] width 6 height 6
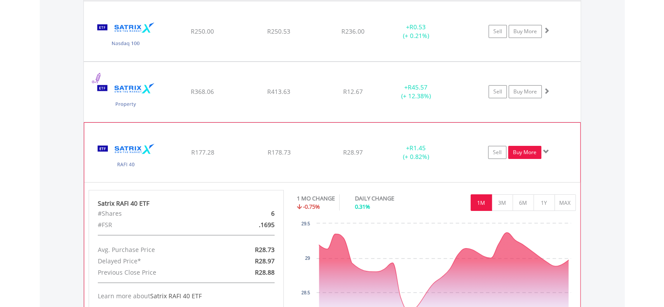
click at [529, 146] on link "Buy More" at bounding box center [524, 152] width 33 height 13
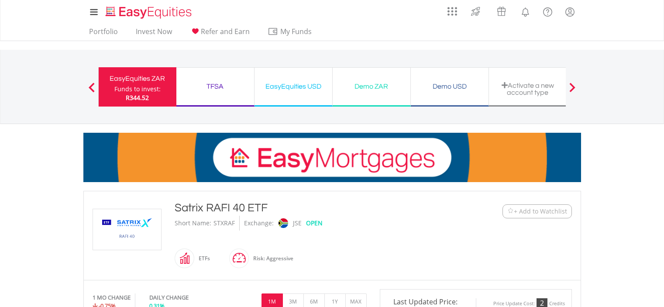
scroll to position [349, 0]
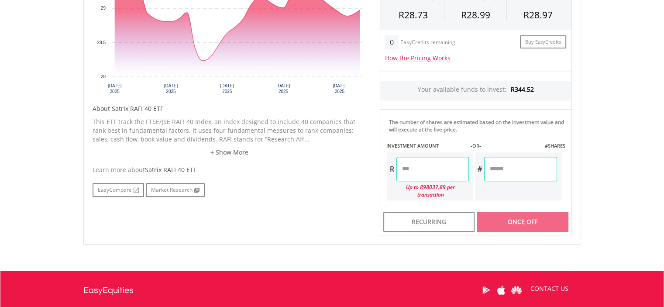
click at [502, 167] on input "number" at bounding box center [520, 169] width 72 height 24
type input "*"
click at [449, 167] on div "Last Updated Price: 15-min. Delay* Price Update Cost: 2 Credits Request A Price…" at bounding box center [475, 88] width 205 height 296
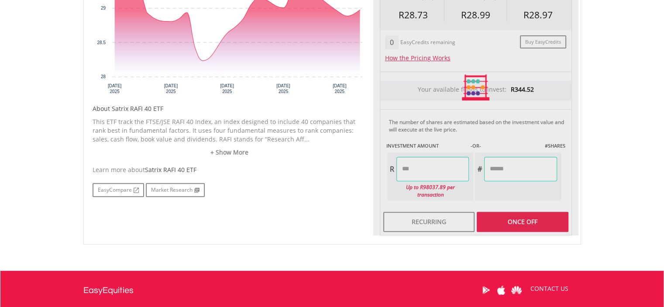
type input "*****"
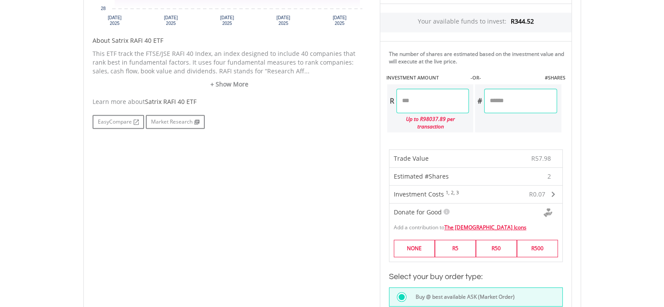
scroll to position [524, 0]
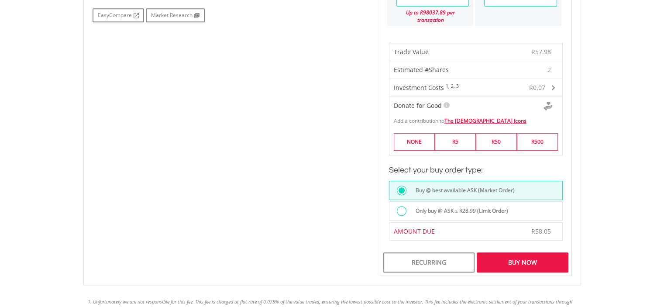
click at [526, 252] on div "Buy Now" at bounding box center [522, 262] width 91 height 20
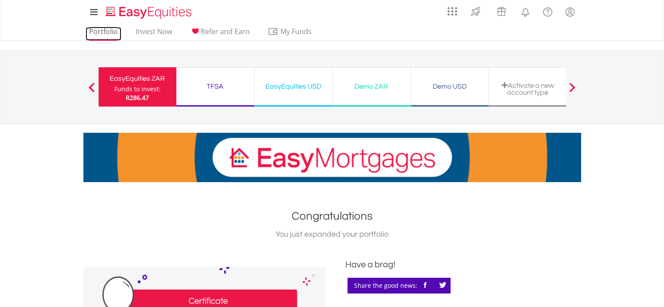
click at [97, 28] on link "Portfolio" at bounding box center [104, 34] width 36 height 14
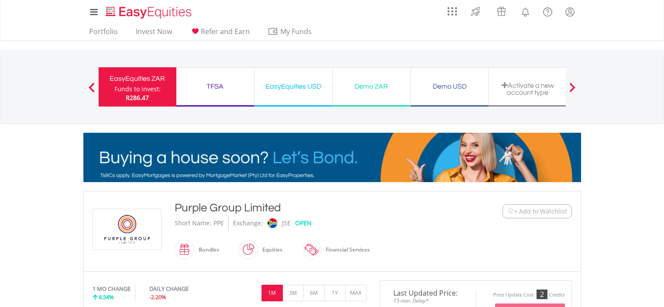
scroll to position [349, 0]
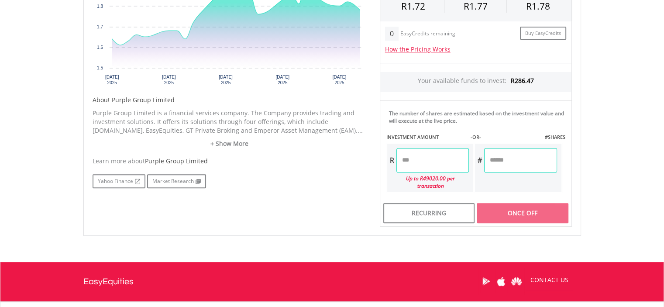
click at [499, 158] on input "number" at bounding box center [520, 160] width 72 height 24
type input "**"
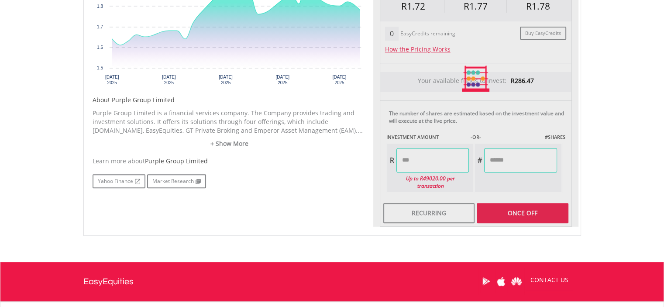
click at [437, 161] on div "Last Updated Price: 15-min. Delay* Price Update Cost: 2 Credits Request A Price…" at bounding box center [475, 79] width 205 height 296
type input "*****"
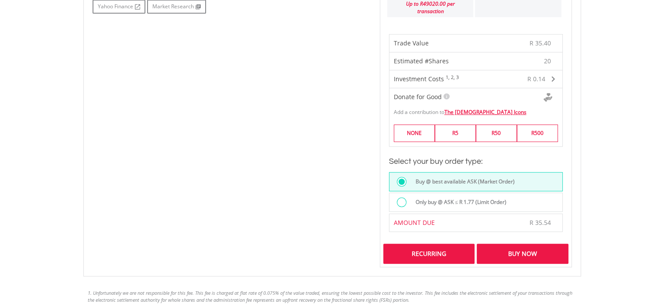
scroll to position [655, 0]
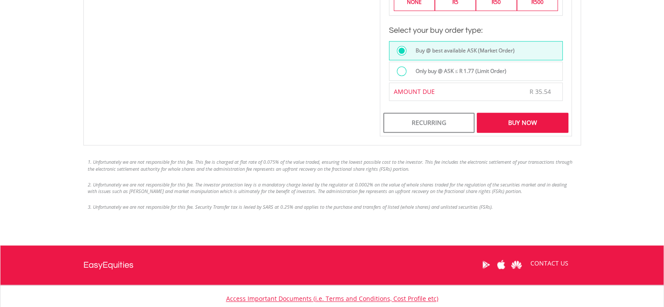
click at [521, 113] on div "Buy Now" at bounding box center [522, 123] width 91 height 20
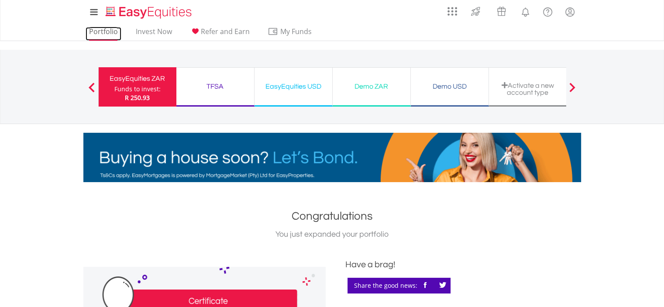
click at [101, 29] on link "Portfolio" at bounding box center [104, 34] width 36 height 14
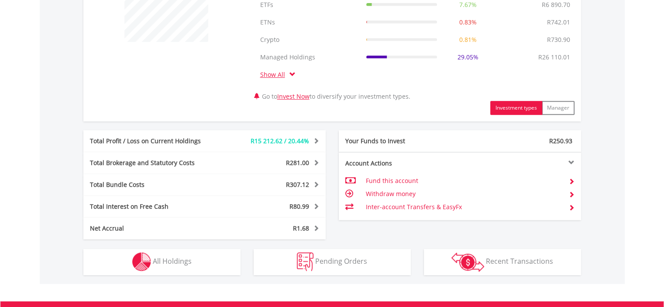
scroll to position [437, 0]
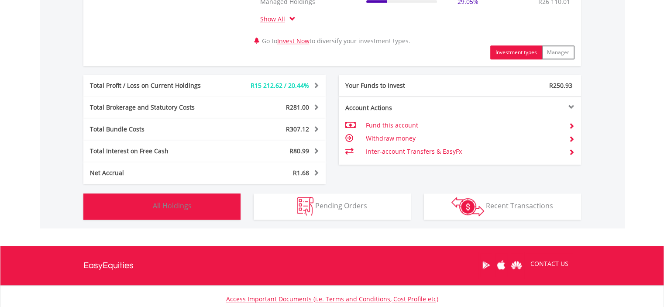
click at [164, 205] on span "All Holdings" at bounding box center [172, 206] width 39 height 10
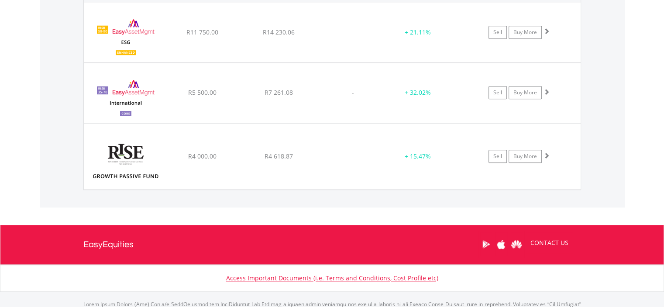
scroll to position [4307, 0]
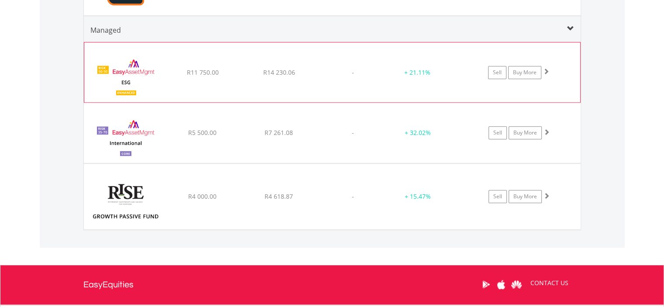
click at [549, 68] on span at bounding box center [546, 71] width 6 height 6
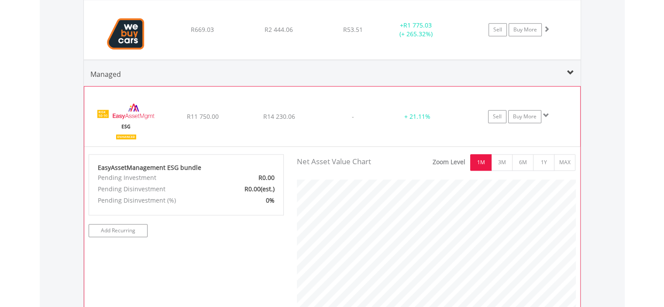
scroll to position [436567, 436453]
click at [545, 112] on span at bounding box center [546, 115] width 6 height 6
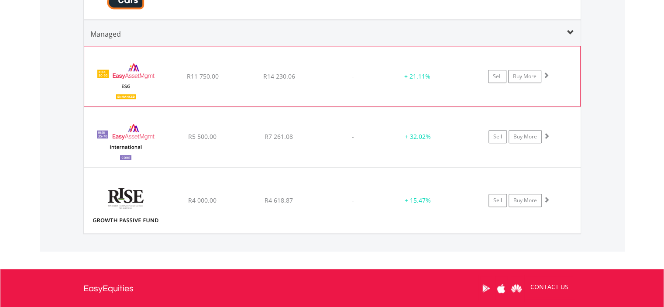
scroll to position [4350, 0]
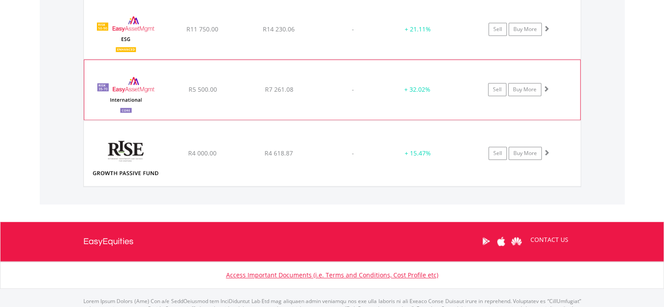
click at [546, 86] on span at bounding box center [546, 89] width 6 height 6
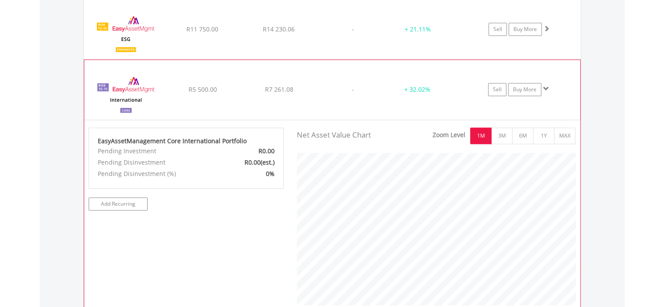
click at [546, 86] on span at bounding box center [546, 89] width 6 height 6
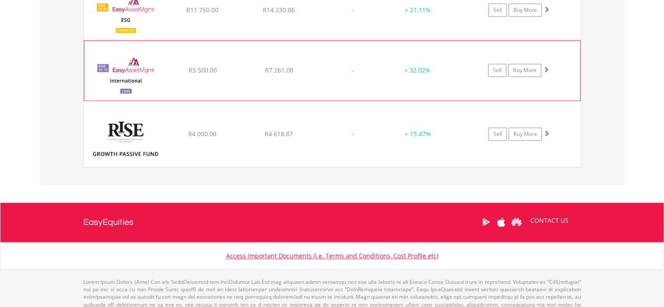
scroll to position [4380, 0]
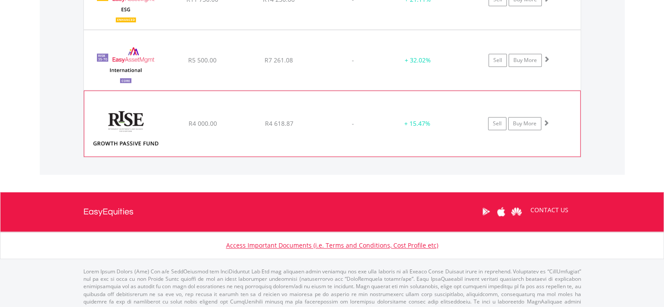
click at [545, 120] on span at bounding box center [546, 123] width 6 height 6
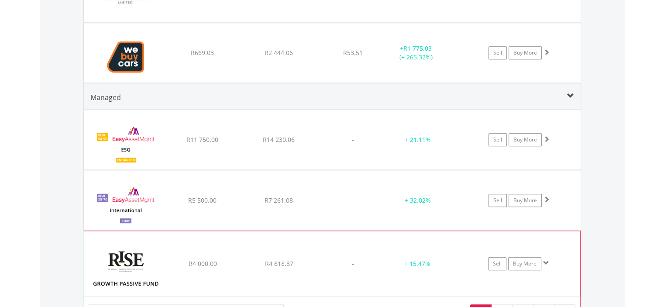
scroll to position [436567, 436453]
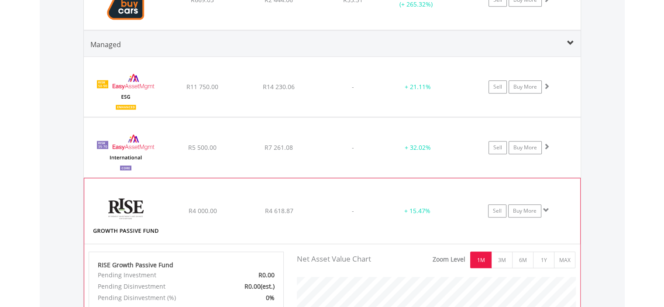
click at [545, 207] on span at bounding box center [546, 210] width 6 height 6
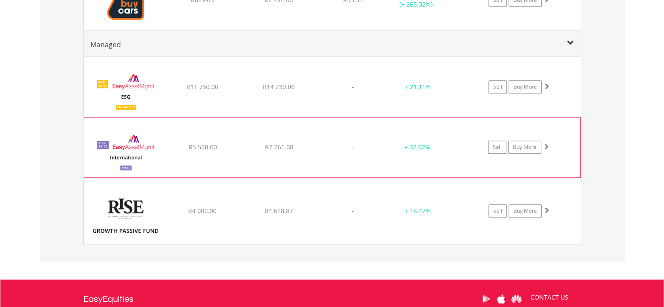
click at [546, 143] on span at bounding box center [546, 146] width 6 height 6
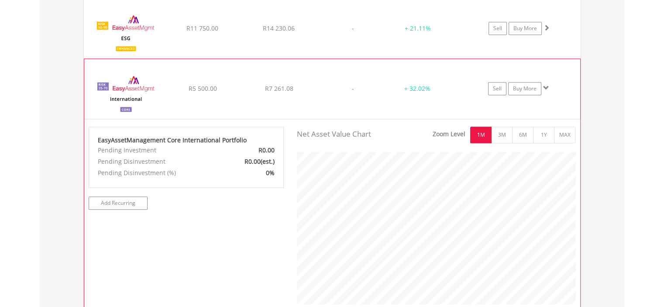
scroll to position [4336, 0]
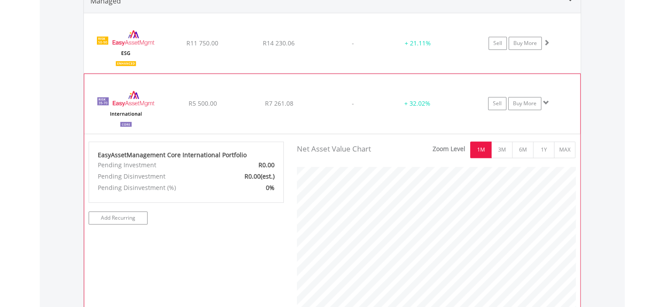
click at [545, 100] on span at bounding box center [546, 103] width 6 height 6
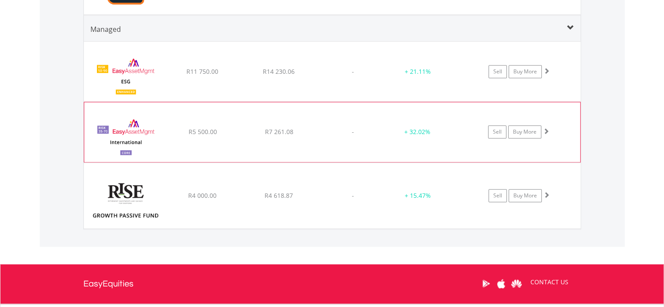
scroll to position [4293, 0]
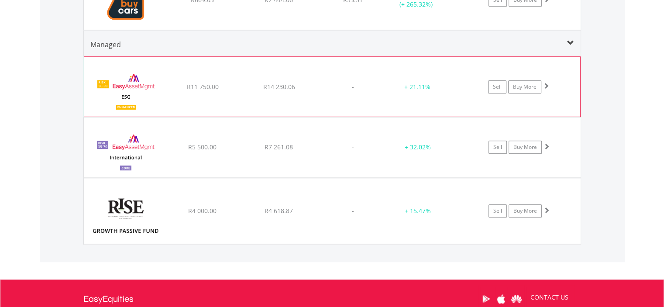
click at [546, 83] on span at bounding box center [546, 86] width 6 height 6
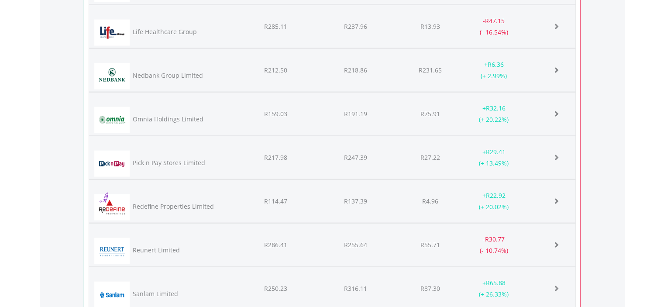
scroll to position [5297, 0]
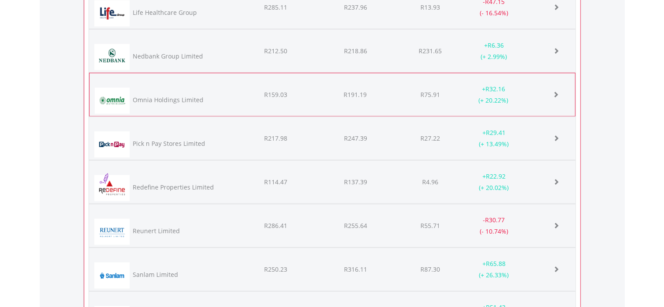
click at [556, 91] on span at bounding box center [556, 94] width 6 height 6
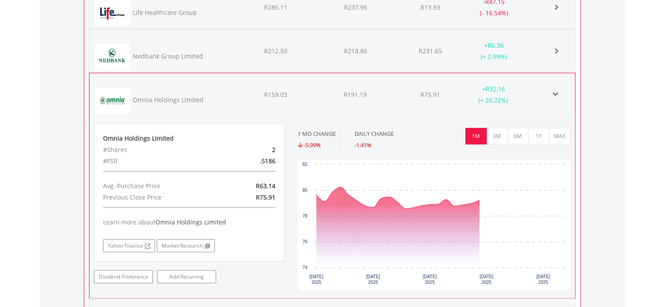
click at [556, 91] on span at bounding box center [556, 94] width 6 height 6
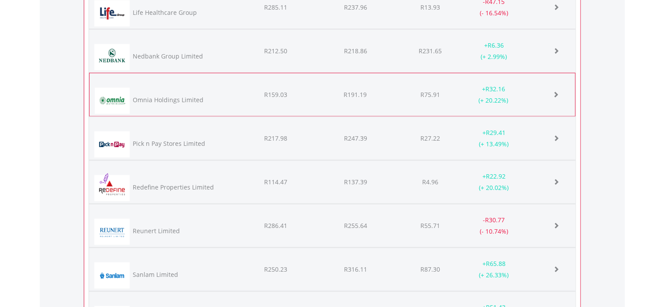
click at [556, 91] on span at bounding box center [556, 94] width 6 height 6
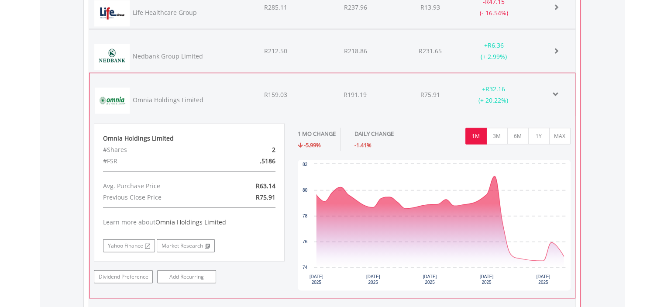
click at [556, 91] on span at bounding box center [556, 94] width 6 height 6
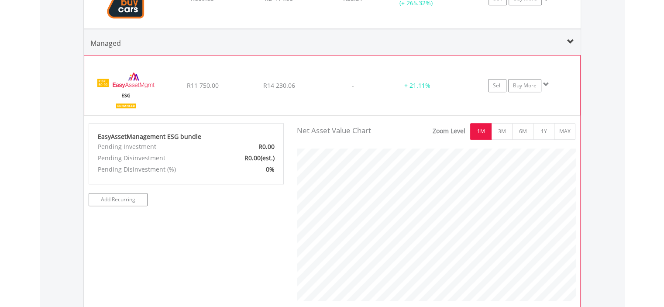
scroll to position [4292, 0]
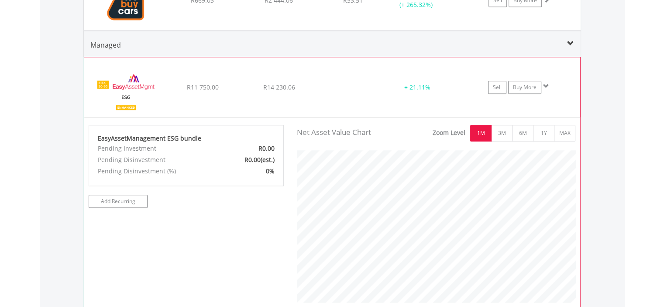
click at [545, 83] on span at bounding box center [546, 86] width 6 height 6
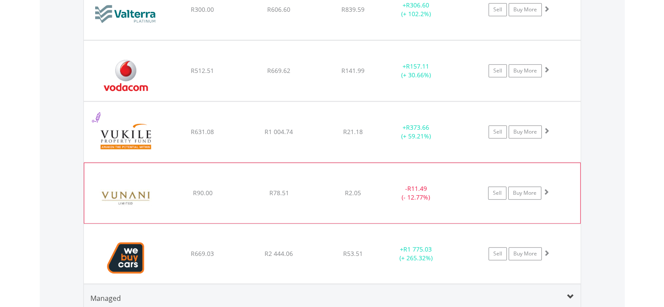
scroll to position [3987, 0]
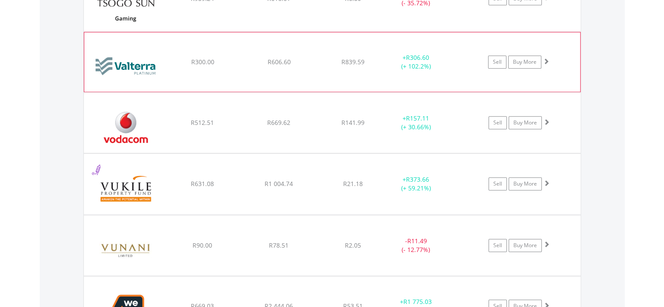
click at [546, 58] on span at bounding box center [546, 61] width 6 height 6
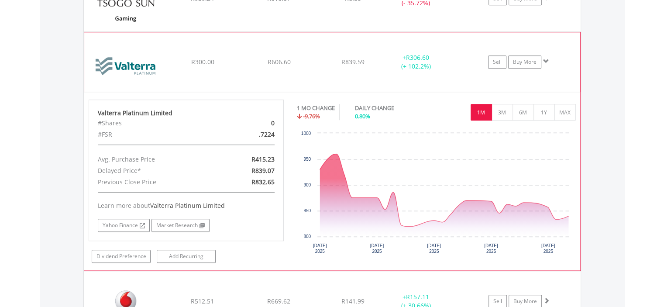
click at [546, 58] on span at bounding box center [546, 61] width 6 height 6
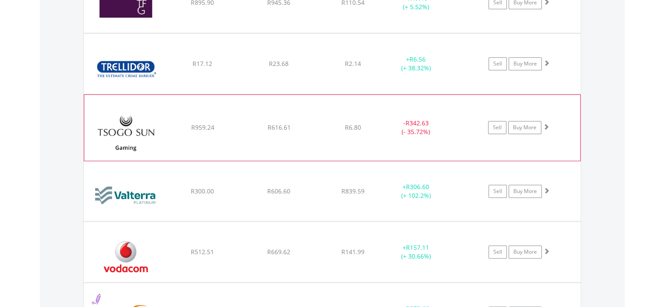
scroll to position [3856, 0]
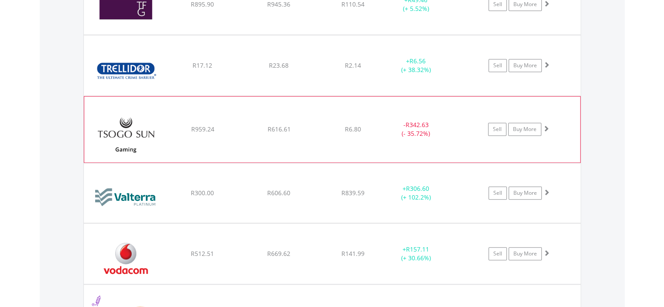
click at [547, 125] on span at bounding box center [546, 128] width 6 height 6
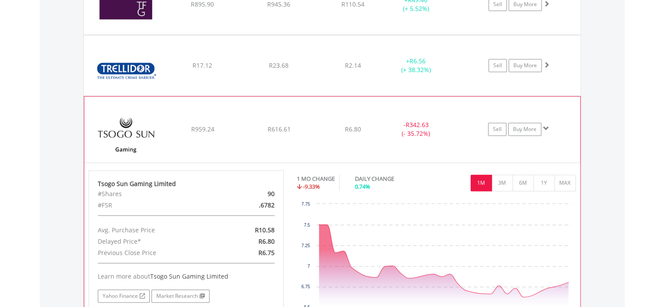
click at [547, 125] on span at bounding box center [546, 128] width 6 height 6
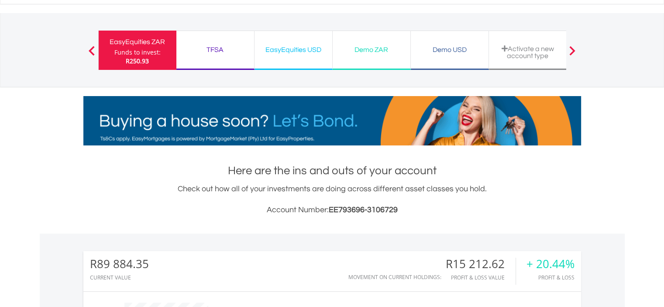
scroll to position [0, 0]
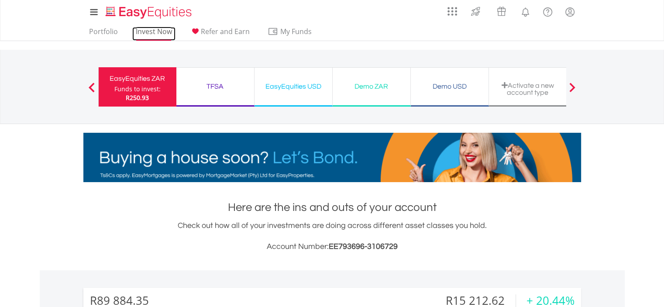
click at [145, 32] on link "Invest Now" at bounding box center [153, 34] width 43 height 14
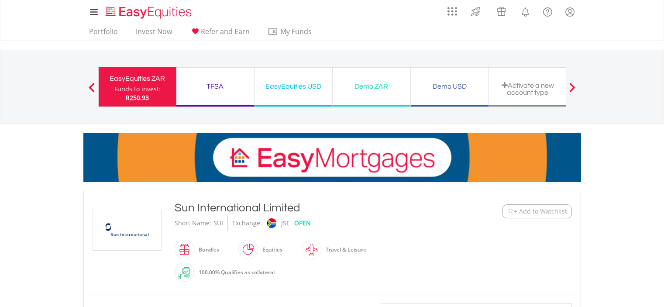
scroll to position [262, 0]
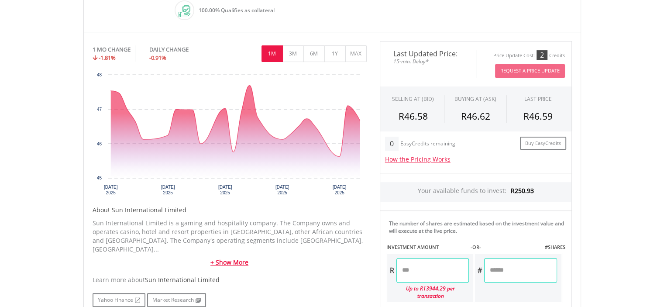
click at [238, 258] on link "+ Show More" at bounding box center [230, 262] width 274 height 9
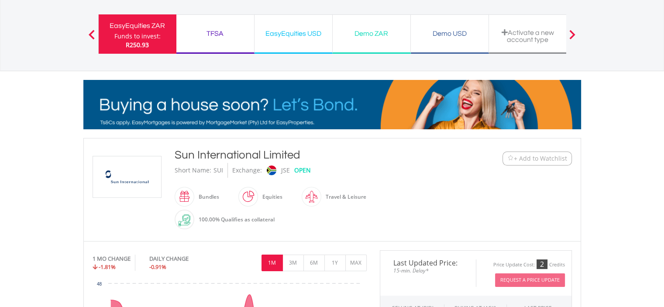
scroll to position [0, 0]
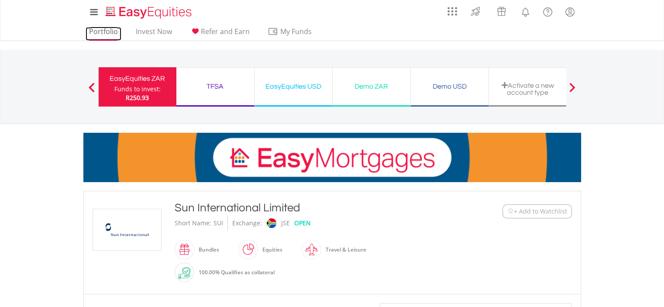
click at [105, 29] on link "Portfolio" at bounding box center [104, 34] width 36 height 14
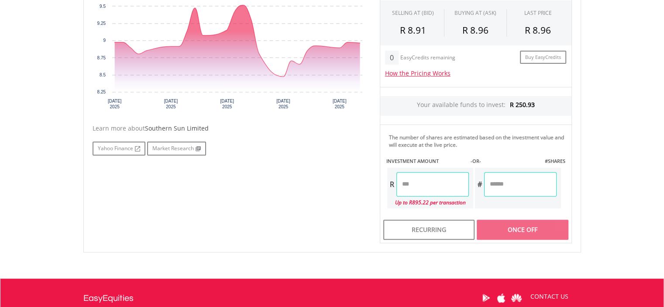
scroll to position [306, 0]
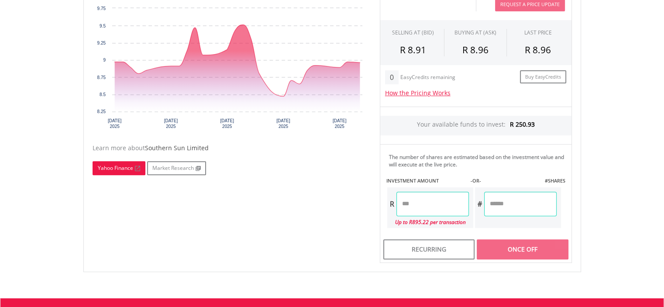
click at [113, 167] on link "Yahoo Finance" at bounding box center [119, 168] width 53 height 14
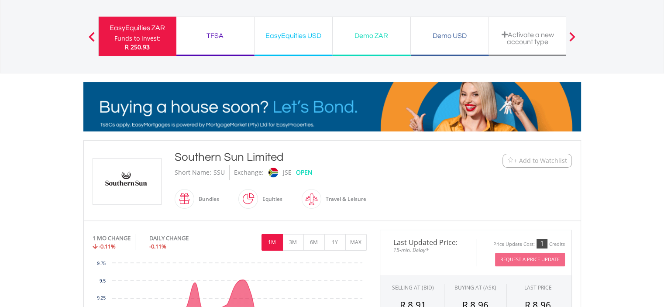
scroll to position [0, 0]
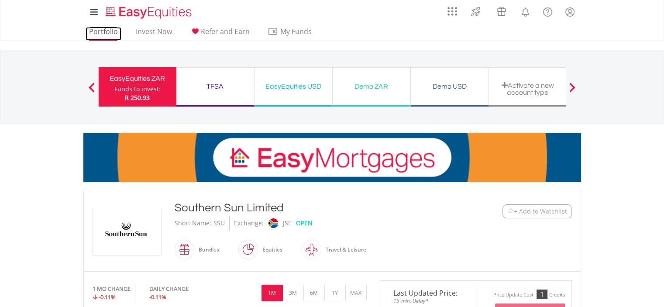
click at [103, 31] on link "Portfolio" at bounding box center [104, 34] width 36 height 14
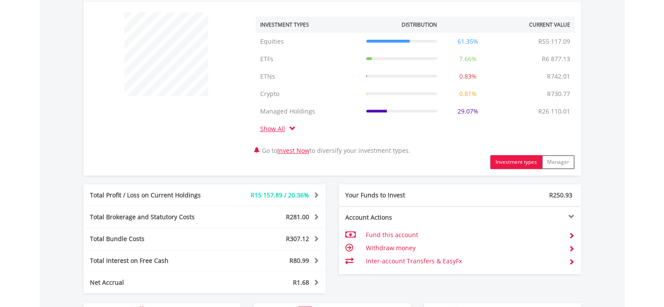
scroll to position [437, 0]
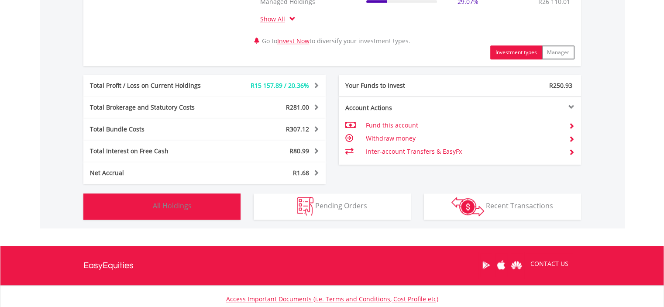
click at [175, 204] on span "All Holdings" at bounding box center [172, 206] width 39 height 10
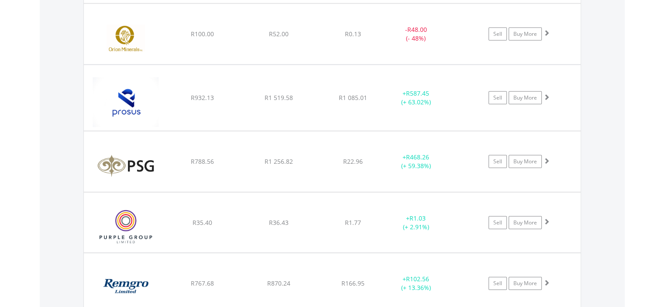
scroll to position [2691, 0]
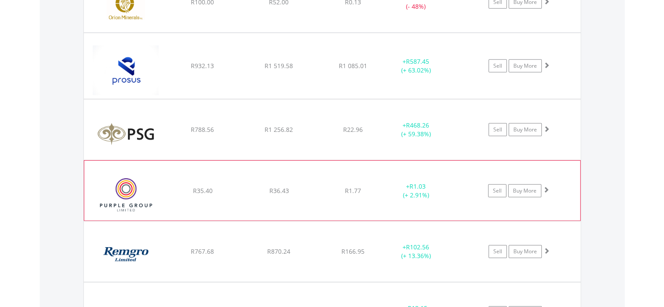
click at [545, 186] on span at bounding box center [546, 189] width 6 height 6
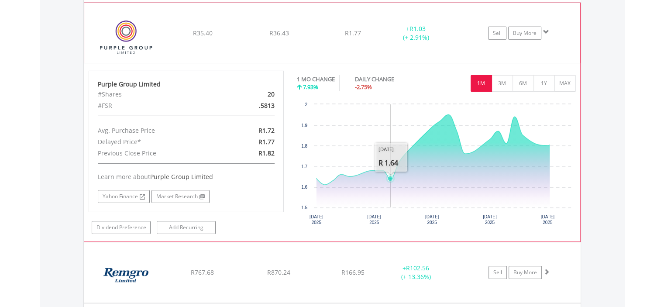
scroll to position [2865, 0]
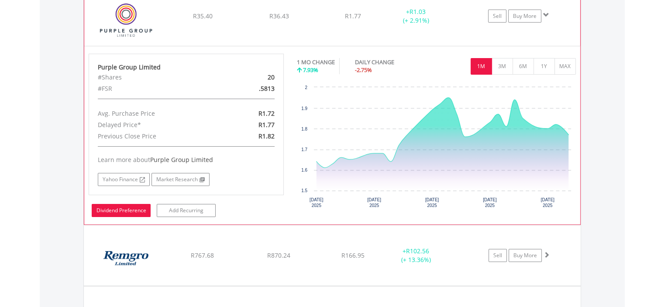
click at [124, 204] on link "Dividend Preference" at bounding box center [121, 210] width 59 height 13
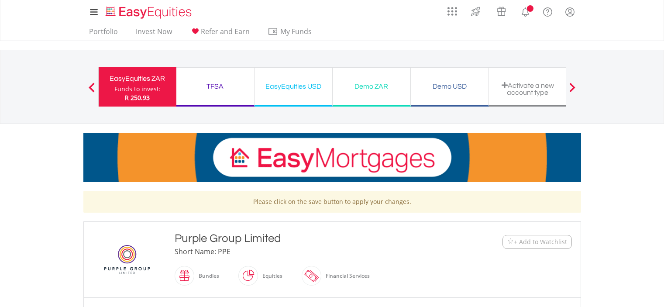
scroll to position [218, 0]
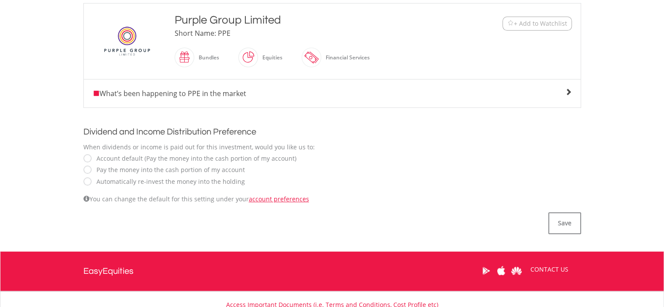
click at [92, 180] on label "Automatically re-invest the money into the holding" at bounding box center [168, 181] width 153 height 9
click at [564, 221] on button "Save" at bounding box center [565, 223] width 33 height 22
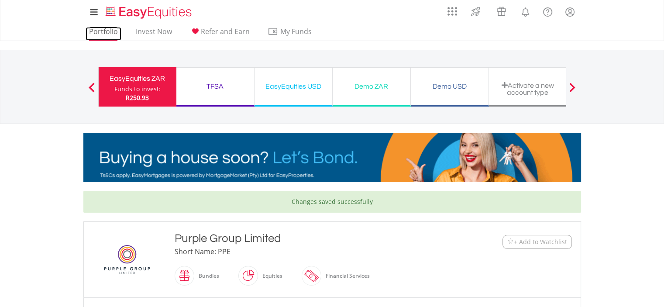
click at [105, 31] on link "Portfolio" at bounding box center [104, 34] width 36 height 14
